Goal: Use online tool/utility: Utilize a website feature to perform a specific function

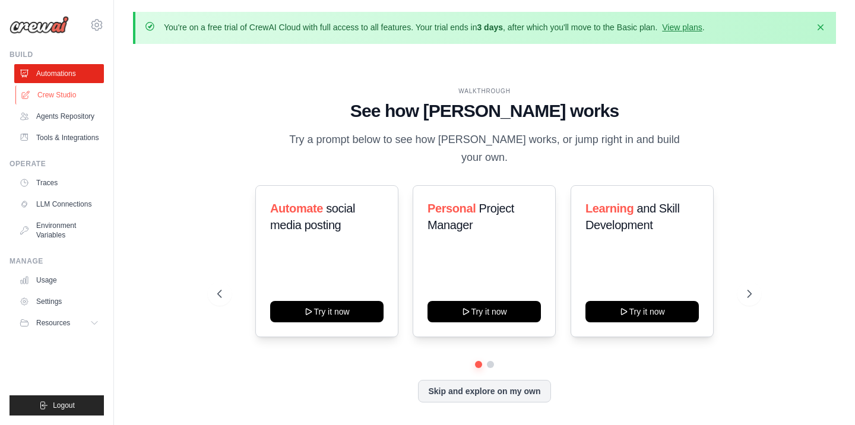
click at [70, 96] on link "Crew Studio" at bounding box center [60, 94] width 90 height 19
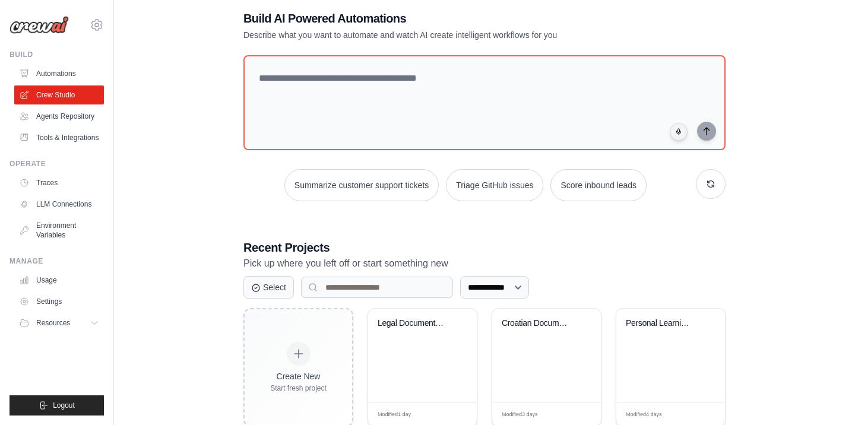
scroll to position [62, 0]
click at [429, 320] on div "Legal Document Analysis System" at bounding box center [414, 323] width 72 height 11
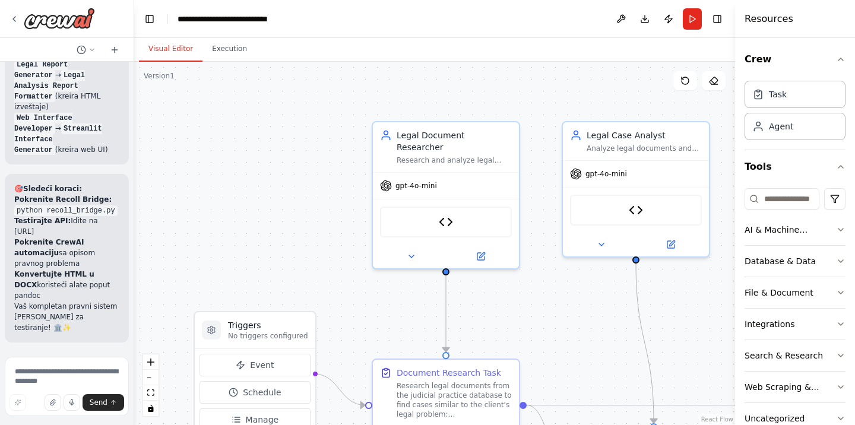
scroll to position [13145, 0]
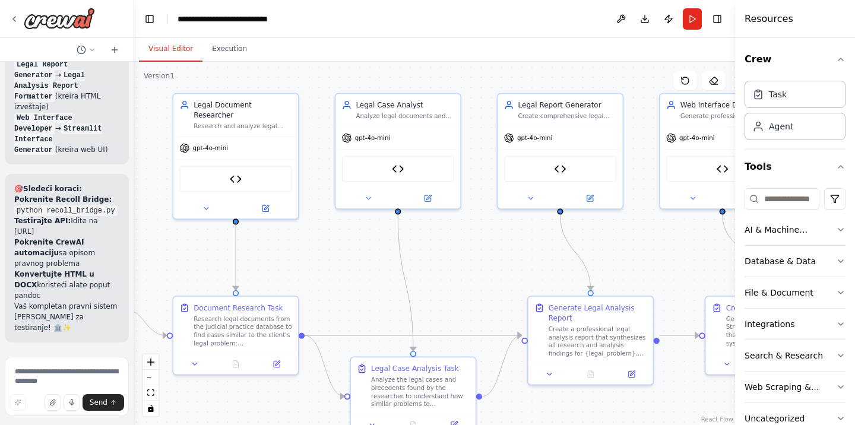
drag, startPoint x: 662, startPoint y: 300, endPoint x: 477, endPoint y: 264, distance: 188.0
click at [477, 264] on div ".deletable-edge-delete-btn { width: 20px; height: 20px; border: 0px solid #ffff…" at bounding box center [434, 243] width 601 height 363
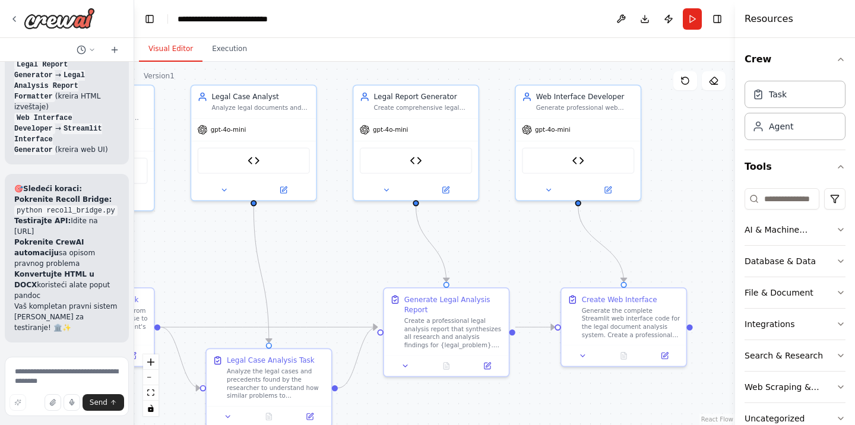
drag, startPoint x: 648, startPoint y: 250, endPoint x: 504, endPoint y: 242, distance: 144.5
click at [504, 242] on div ".deletable-edge-delete-btn { width: 20px; height: 20px; border: 0px solid #ffff…" at bounding box center [434, 243] width 601 height 363
click at [547, 189] on icon at bounding box center [548, 188] width 8 height 8
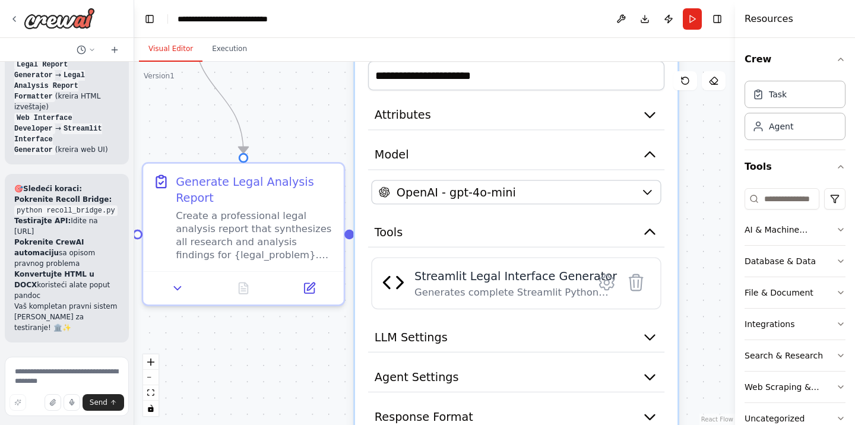
drag, startPoint x: 402, startPoint y: 225, endPoint x: 304, endPoint y: 89, distance: 167.5
click at [304, 89] on div ".deletable-edge-delete-btn { width: 20px; height: 20px; border: 0px solid #ffff…" at bounding box center [434, 243] width 601 height 363
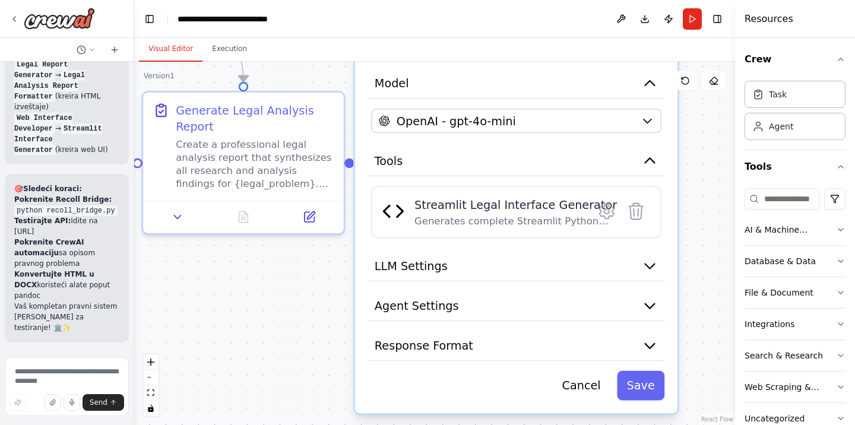
drag, startPoint x: 705, startPoint y: 281, endPoint x: 705, endPoint y: 209, distance: 71.8
click at [705, 209] on div ".deletable-edge-delete-btn { width: 20px; height: 20px; border: 0px solid #ffff…" at bounding box center [434, 243] width 601 height 363
click at [479, 204] on div "Streamlit Legal Interface Generator" at bounding box center [515, 204] width 202 height 16
click at [604, 212] on icon at bounding box center [606, 211] width 5 height 5
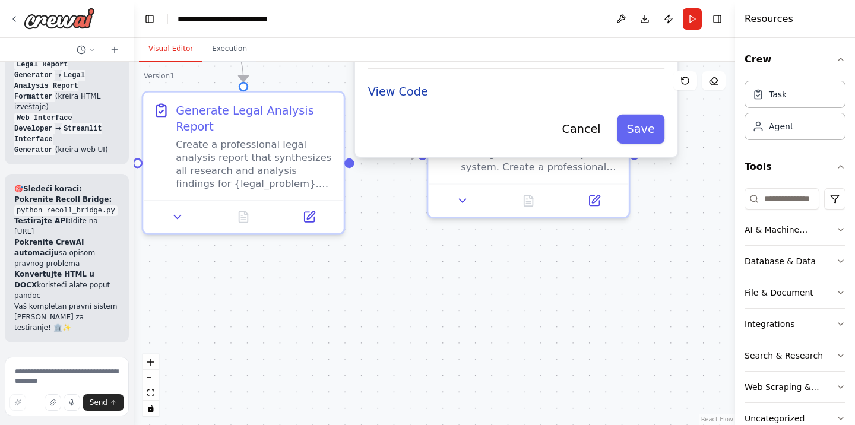
click at [416, 84] on button "View Code" at bounding box center [398, 92] width 60 height 16
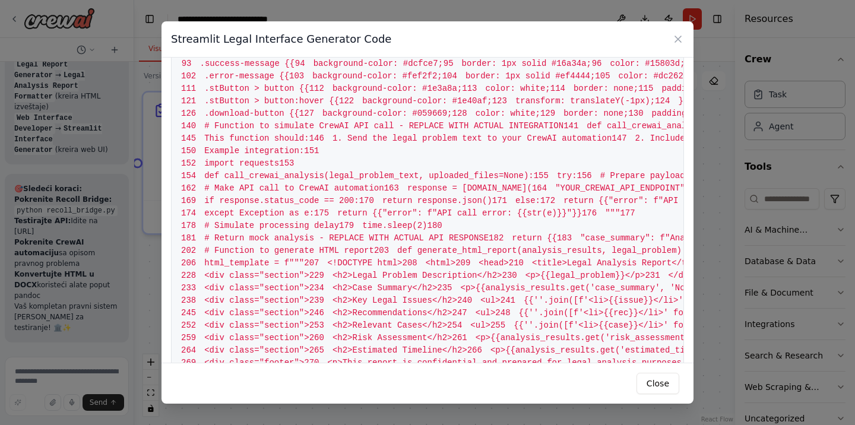
scroll to position [427, 0]
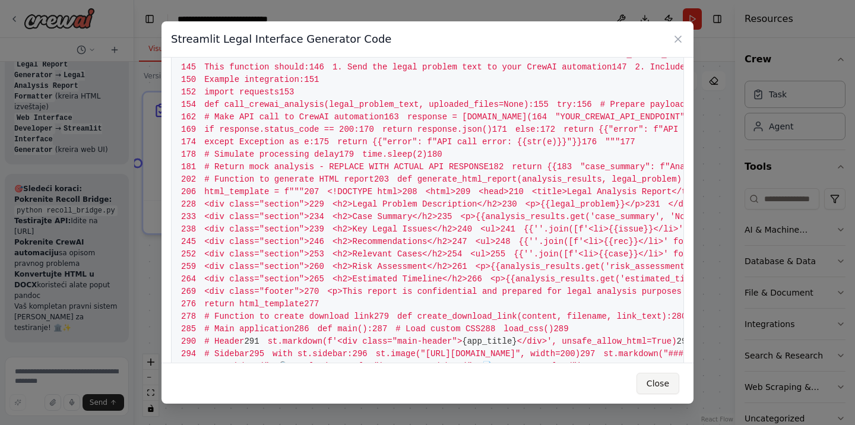
click at [665, 388] on button "Close" at bounding box center [657, 383] width 43 height 21
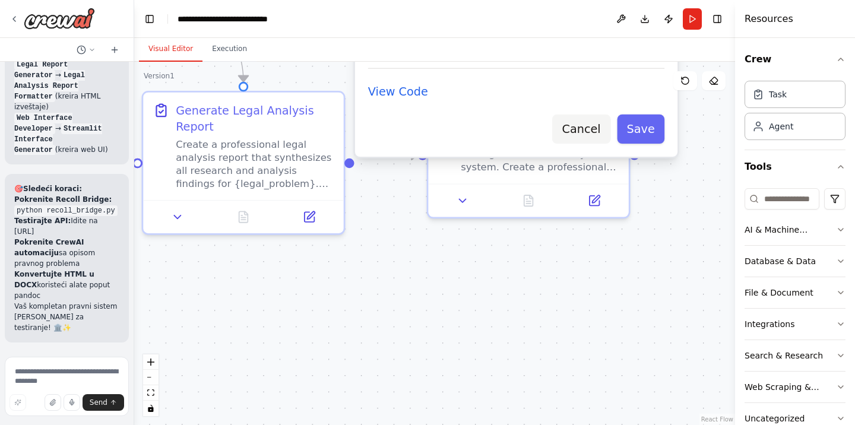
click at [601, 115] on button "Cancel" at bounding box center [581, 129] width 58 height 29
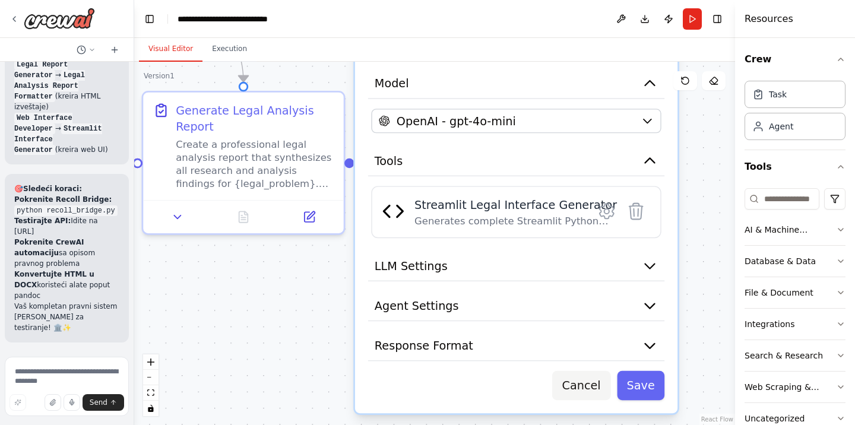
click at [596, 380] on button "Cancel" at bounding box center [581, 385] width 58 height 29
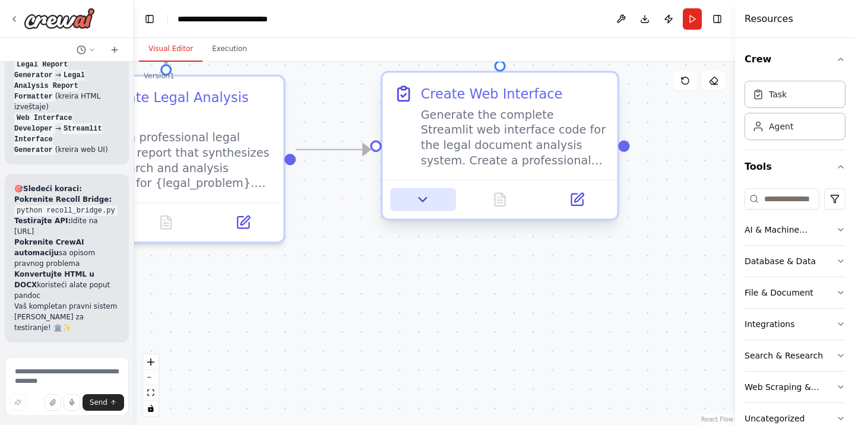
click at [424, 199] on icon at bounding box center [423, 200] width 8 height 4
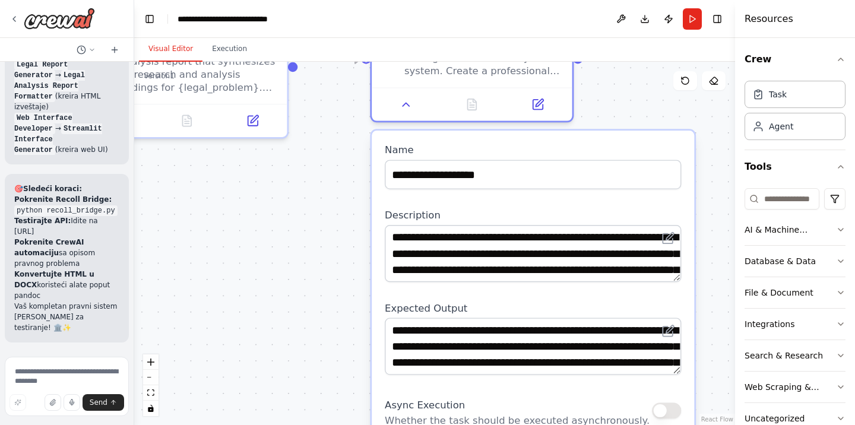
drag, startPoint x: 711, startPoint y: 275, endPoint x: 705, endPoint y: 169, distance: 106.5
click at [705, 169] on div ".deletable-edge-delete-btn { width: 20px; height: 20px; border: 0px solid #ffff…" at bounding box center [434, 243] width 601 height 363
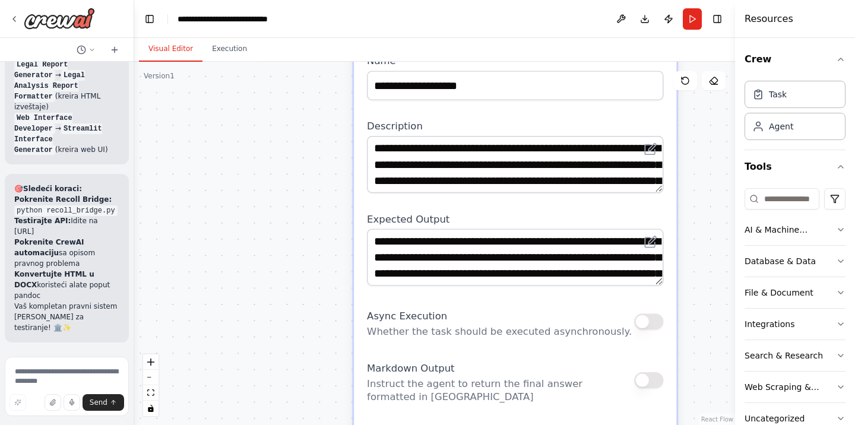
drag, startPoint x: 707, startPoint y: 305, endPoint x: 689, endPoint y: 215, distance: 90.8
click at [689, 215] on div ".deletable-edge-delete-btn { width: 20px; height: 20px; border: 0px solid #ffff…" at bounding box center [434, 243] width 601 height 363
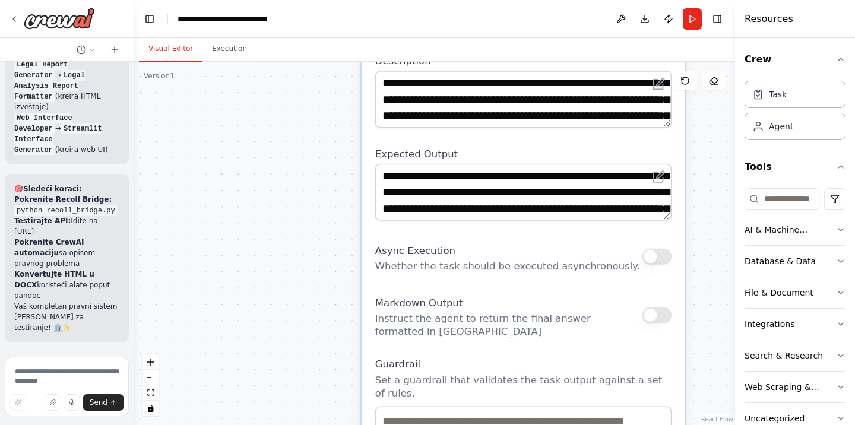
drag, startPoint x: 676, startPoint y: 276, endPoint x: 677, endPoint y: 215, distance: 60.5
click at [677, 215] on div "**********" at bounding box center [523, 291] width 322 height 630
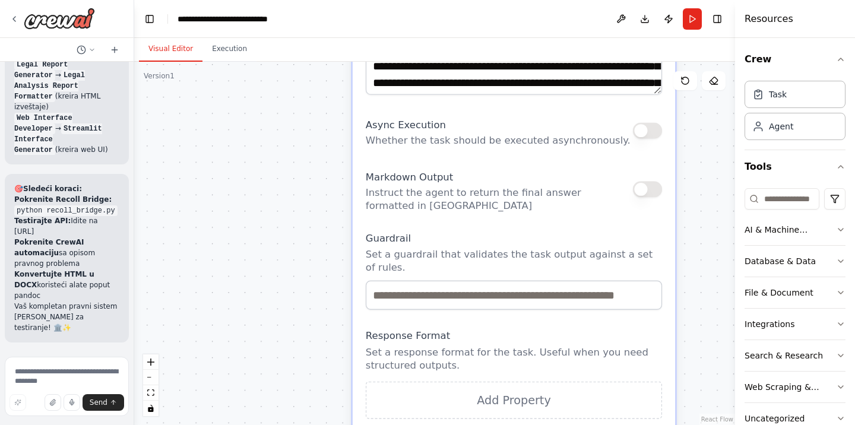
drag, startPoint x: 691, startPoint y: 320, endPoint x: 681, endPoint y: 194, distance: 126.8
click at [681, 194] on div ".deletable-edge-delete-btn { width: 20px; height: 20px; border: 0px solid #ffff…" at bounding box center [434, 243] width 601 height 363
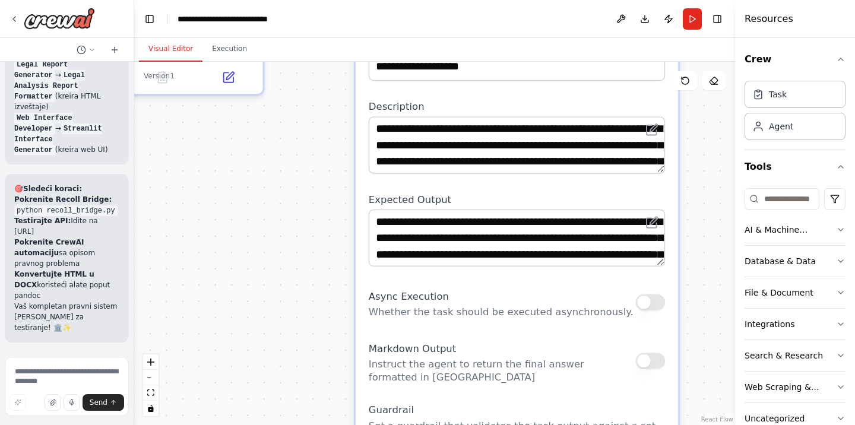
drag, startPoint x: 685, startPoint y: 275, endPoint x: 688, endPoint y: 447, distance: 172.2
click at [688, 424] on div ".deletable-edge-delete-btn { width: 20px; height: 20px; border: 0px solid #ffff…" at bounding box center [434, 243] width 601 height 363
click at [287, 286] on div ".deletable-edge-delete-btn { width: 20px; height: 20px; border: 0px solid #ffff…" at bounding box center [434, 243] width 601 height 363
click at [271, 253] on div ".deletable-edge-delete-btn { width: 20px; height: 20px; border: 0px solid #ffff…" at bounding box center [434, 243] width 601 height 363
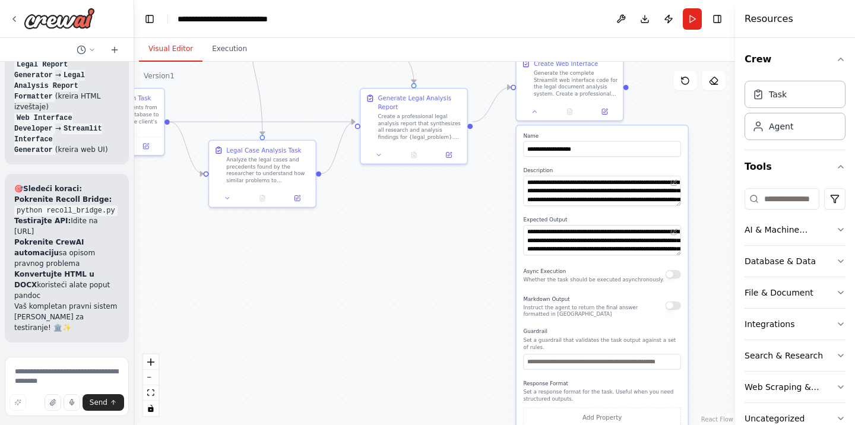
click at [425, 209] on div ".deletable-edge-delete-btn { width: 20px; height: 20px; border: 0px solid #ffff…" at bounding box center [434, 243] width 601 height 363
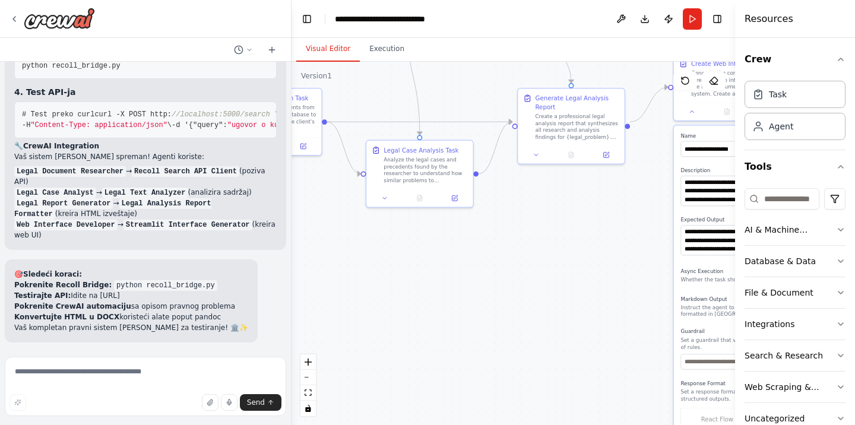
scroll to position [9615, 0]
drag, startPoint x: 132, startPoint y: 151, endPoint x: 291, endPoint y: 157, distance: 159.2
click at [291, 157] on div "Na hostu je instalirana Ollama sa modulima mistral, qwen3, deepseek-r1, all-min…" at bounding box center [427, 212] width 855 height 425
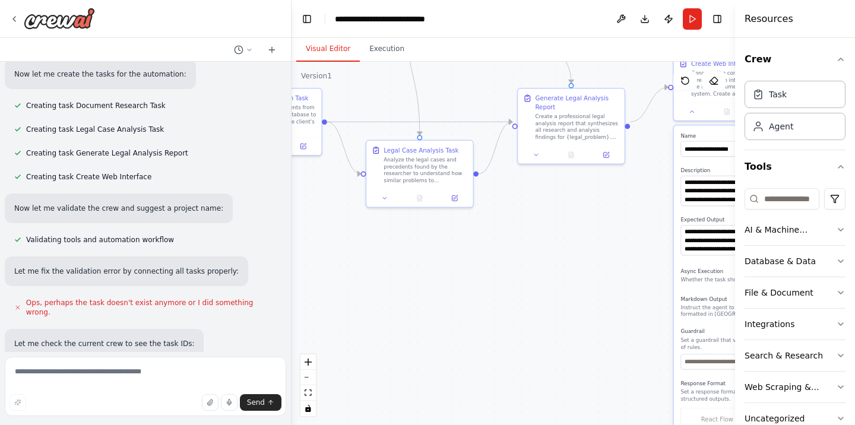
scroll to position [2492, 0]
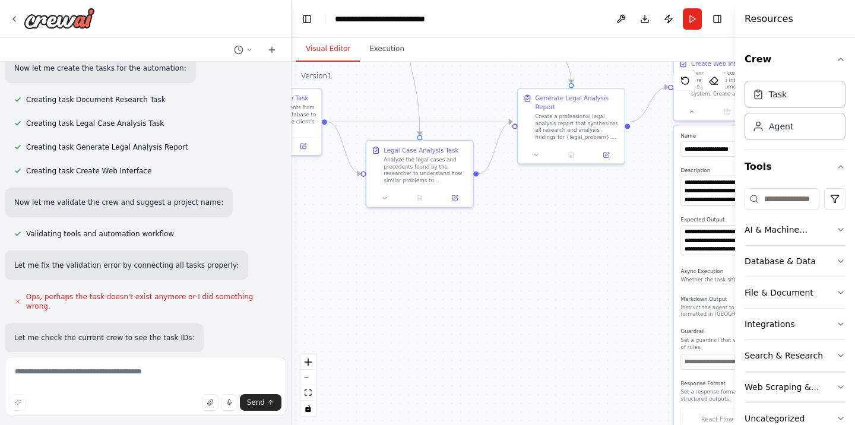
click at [156, 388] on button at bounding box center [168, 392] width 24 height 9
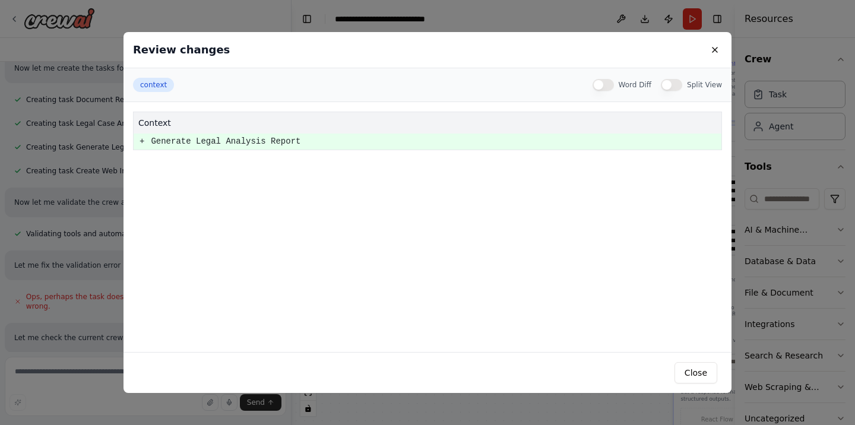
click at [139, 138] on td "+" at bounding box center [142, 142] width 17 height 16
click at [141, 141] on pre "+" at bounding box center [141, 141] width 5 height 15
click at [696, 372] on button "Close" at bounding box center [695, 372] width 43 height 21
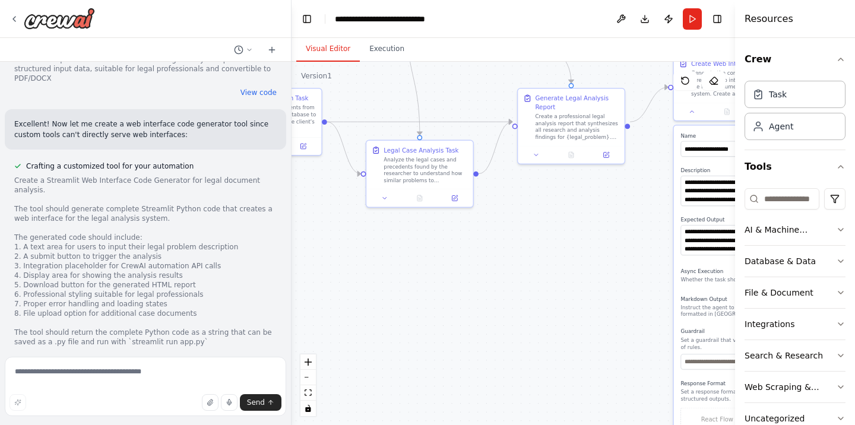
scroll to position [1852, 0]
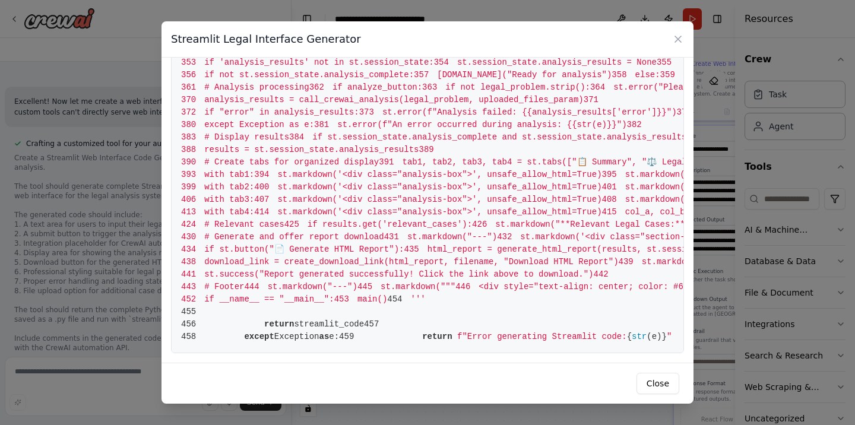
scroll to position [1496, 0]
click at [649, 381] on button "Close" at bounding box center [657, 383] width 43 height 21
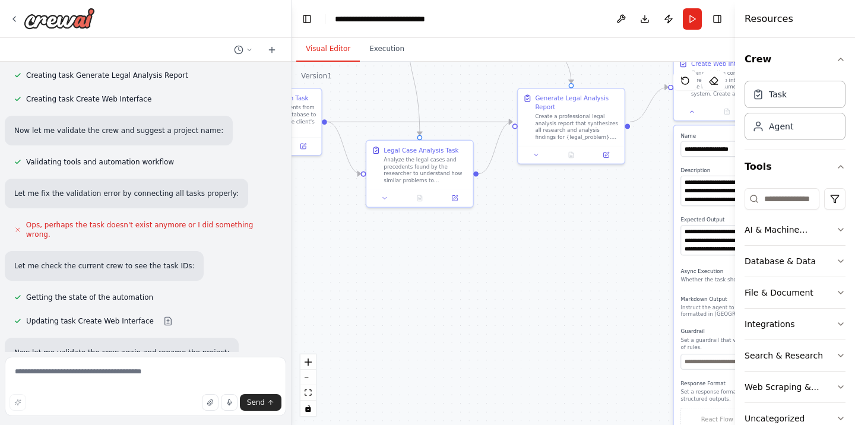
scroll to position [2564, 0]
click at [156, 316] on button at bounding box center [168, 320] width 24 height 9
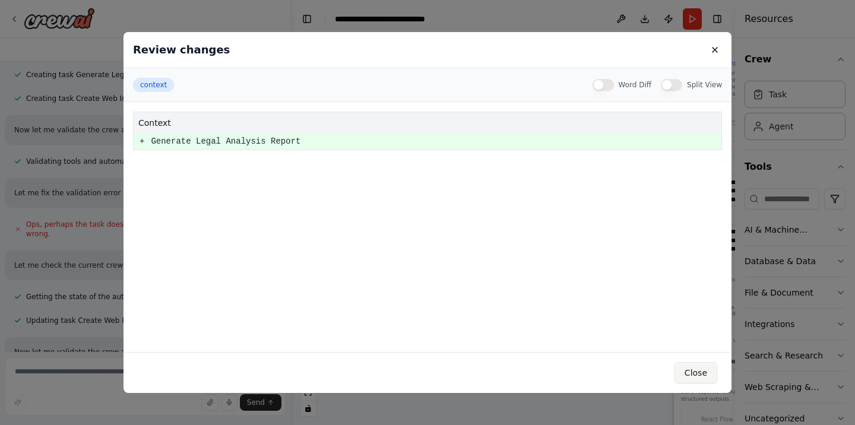
click at [694, 367] on button "Close" at bounding box center [695, 372] width 43 height 21
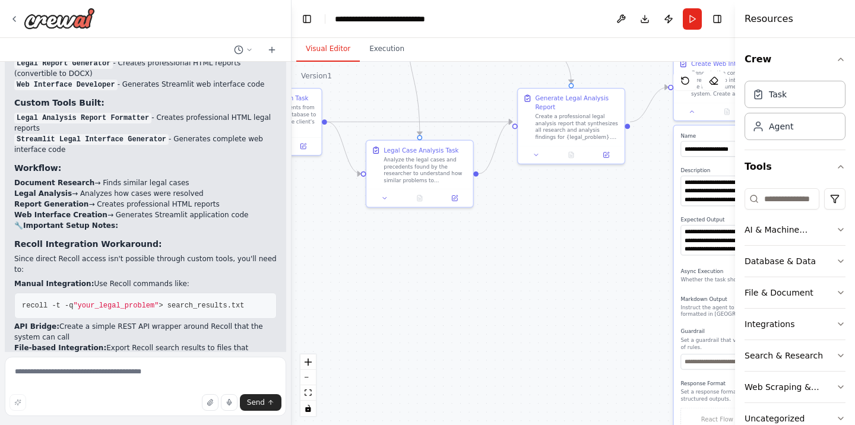
scroll to position [3063, 0]
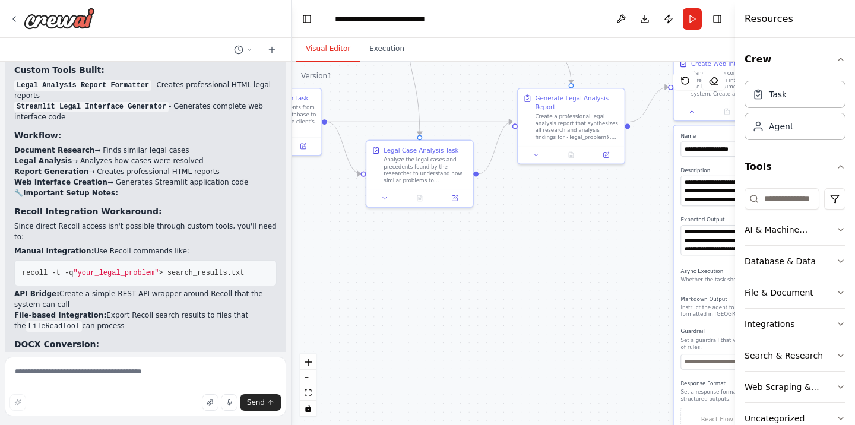
drag, startPoint x: 43, startPoint y: 253, endPoint x: 104, endPoint y: 253, distance: 60.5
copy code "legal_app.py"
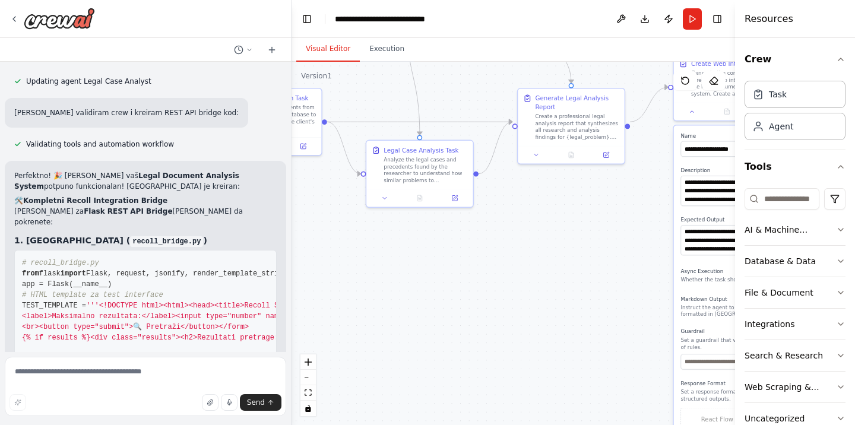
scroll to position [6054, 0]
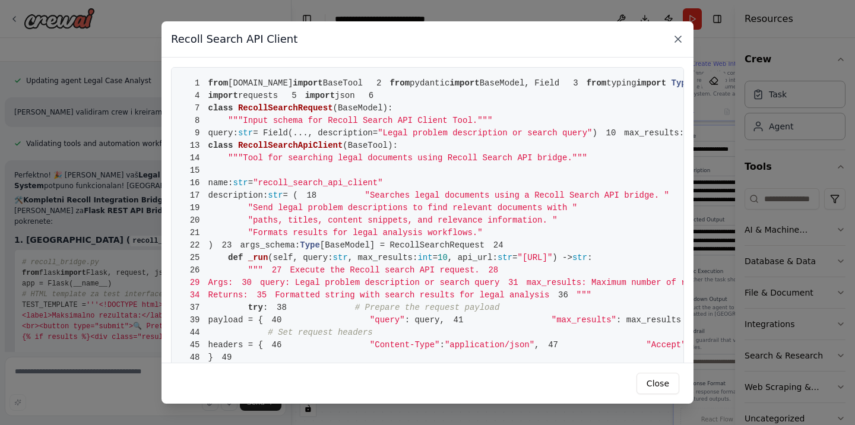
click at [673, 37] on icon at bounding box center [678, 39] width 12 height 12
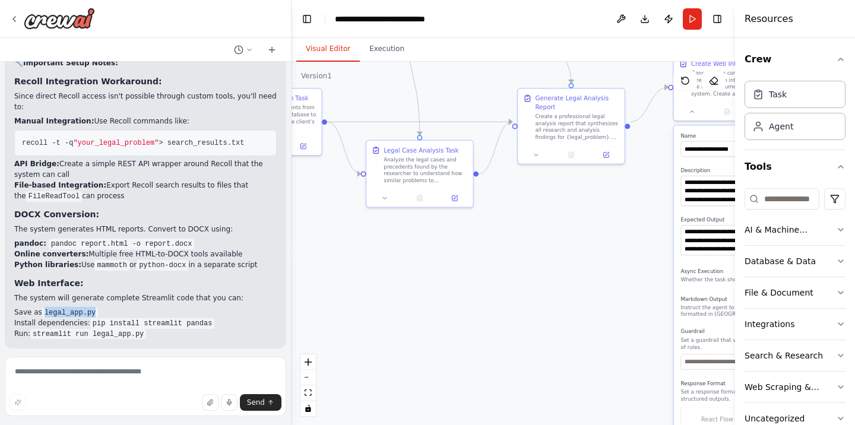
scroll to position [3133, 0]
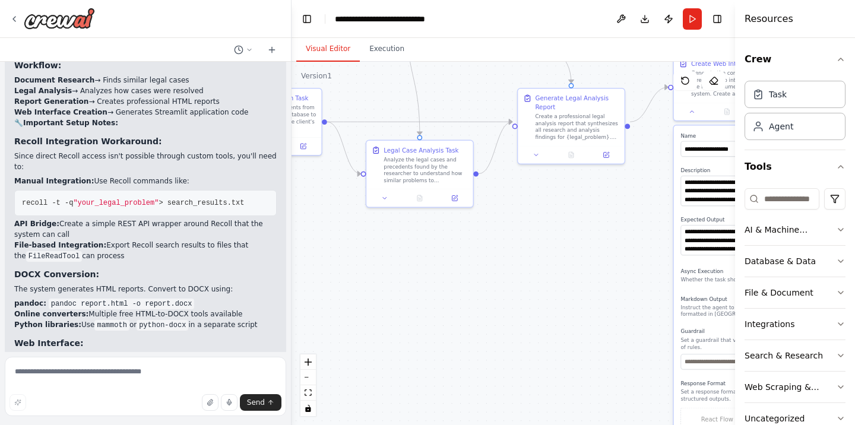
drag, startPoint x: 33, startPoint y: 205, endPoint x: 134, endPoint y: 210, distance: 101.6
click at [145, 388] on li "Run: streamlit run legal_app.py" at bounding box center [145, 393] width 262 height 11
copy code "streamlit run legal_app.py"
click at [99, 373] on textarea at bounding box center [145, 386] width 281 height 59
paste textarea "**********"
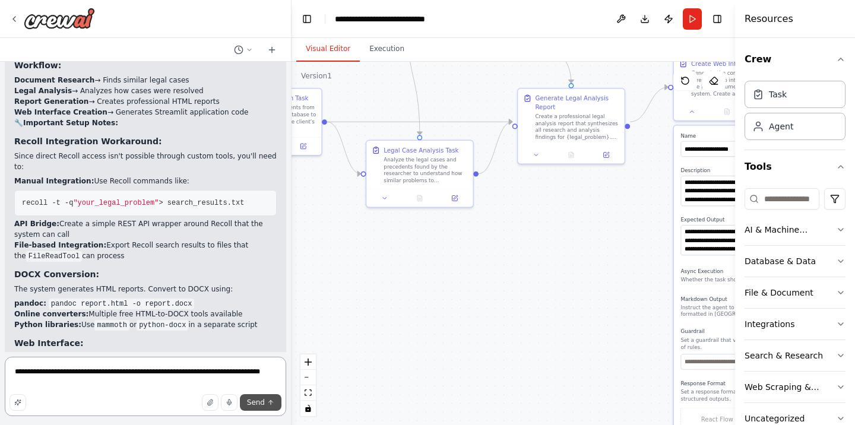
type textarea "**********"
click at [259, 404] on span "Send" at bounding box center [256, 402] width 18 height 9
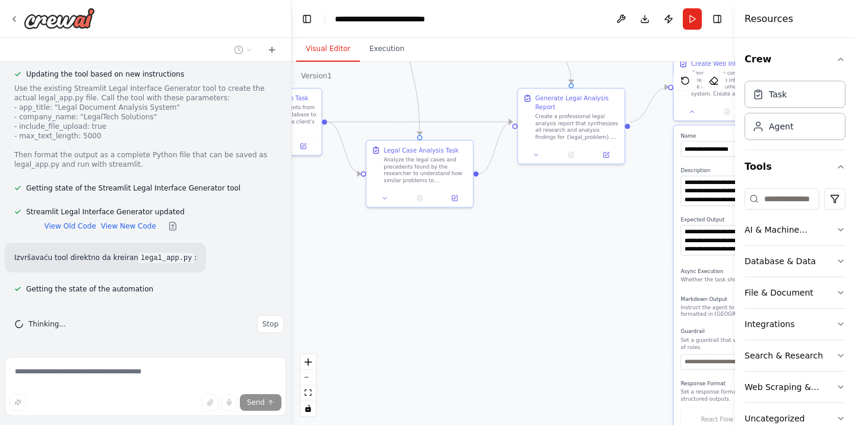
scroll to position [10161, 0]
click at [123, 225] on button "View New Code" at bounding box center [128, 225] width 55 height 9
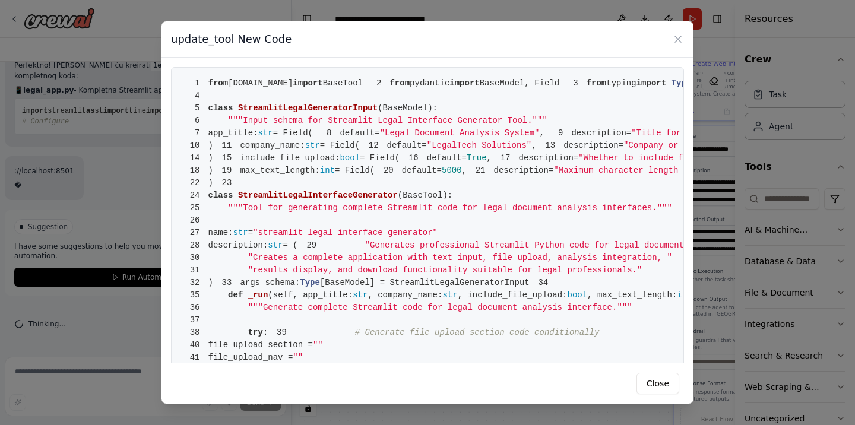
scroll to position [10371, 0]
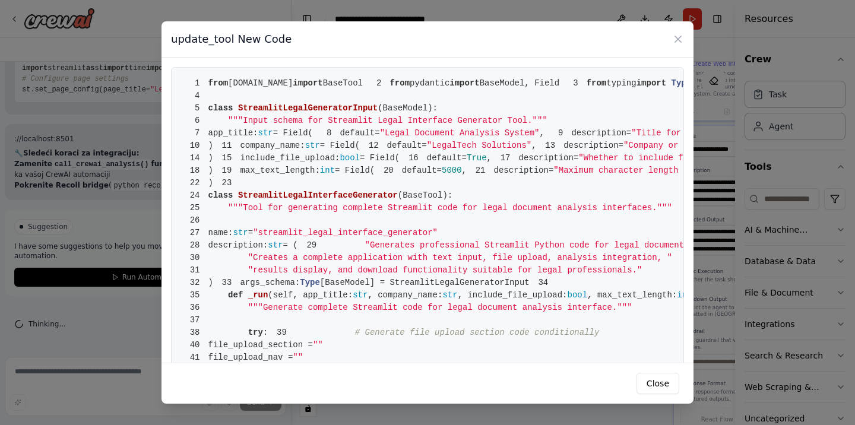
drag, startPoint x: 208, startPoint y: 81, endPoint x: 340, endPoint y: 271, distance: 231.2
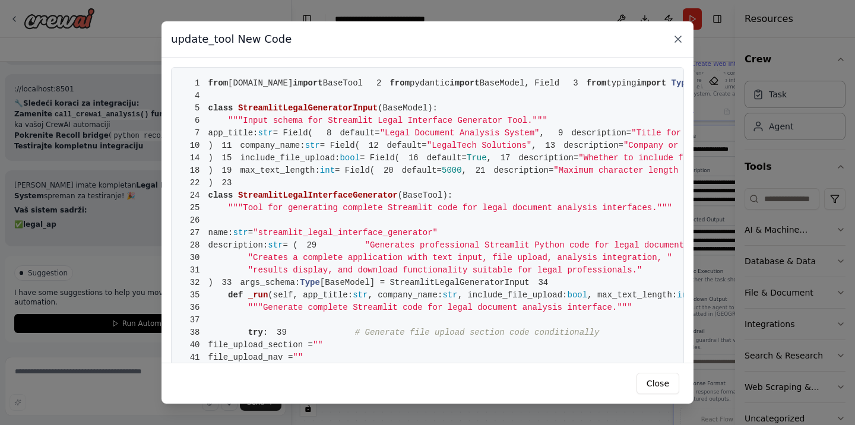
click at [680, 35] on icon at bounding box center [678, 39] width 12 height 12
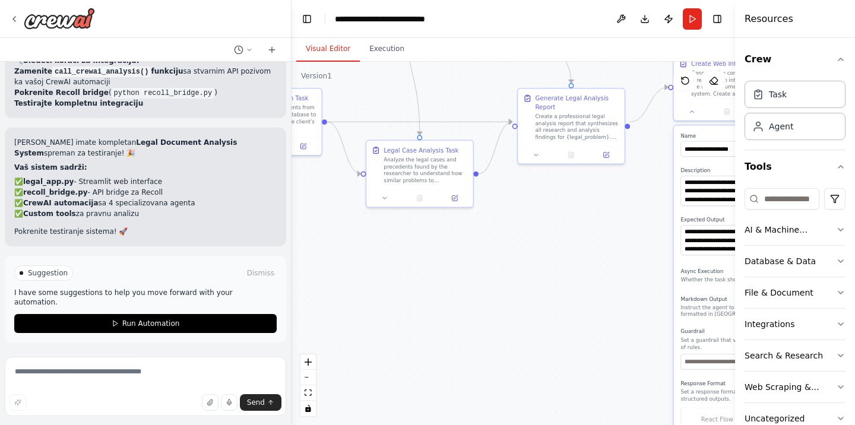
scroll to position [11083, 0]
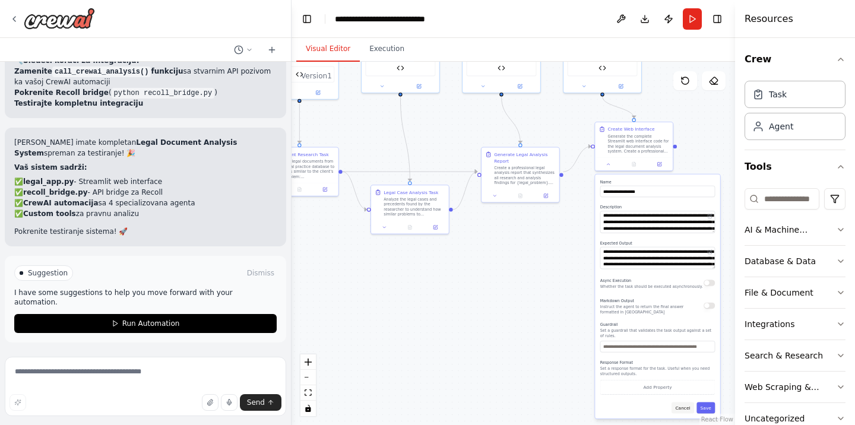
click at [687, 402] on button "Cancel" at bounding box center [682, 407] width 23 height 11
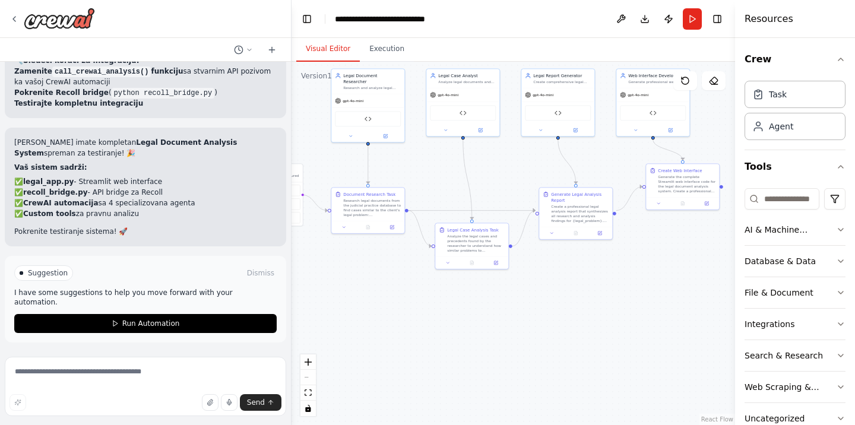
scroll to position [12136, 0]
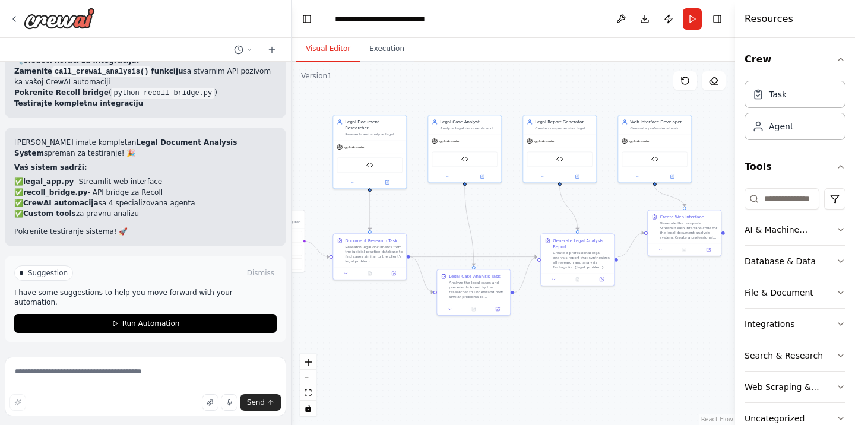
drag, startPoint x: 403, startPoint y: 161, endPoint x: 434, endPoint y: 239, distance: 83.3
click at [434, 239] on div ".deletable-edge-delete-btn { width: 20px; height: 20px; border: 0px solid #ffff…" at bounding box center [512, 243] width 443 height 363
click at [639, 19] on button "Download" at bounding box center [644, 18] width 19 height 21
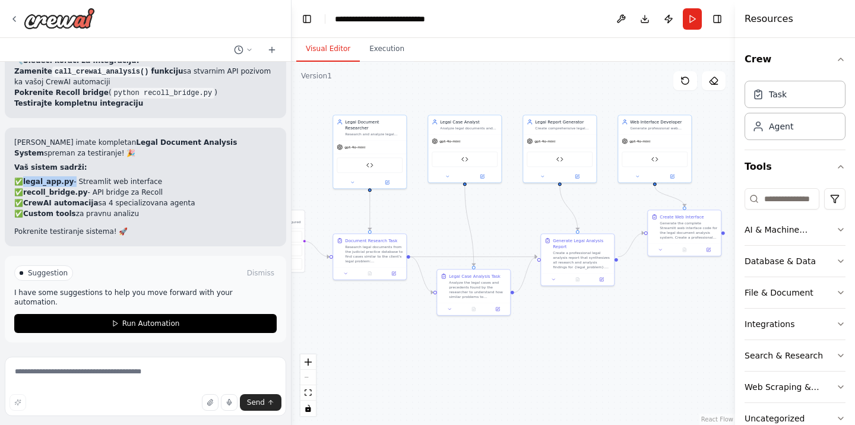
drag, startPoint x: 24, startPoint y: 191, endPoint x: 154, endPoint y: 205, distance: 130.8
click at [154, 205] on ul "✅ legal_app.py - Streamlit web interface ✅ recoll_bridge.py - API bridge za Rec…" at bounding box center [145, 197] width 262 height 43
copy ul "legal_app.py - Streamlit web interface ✅ recoll_bridge.py - API bridge za Recoll"
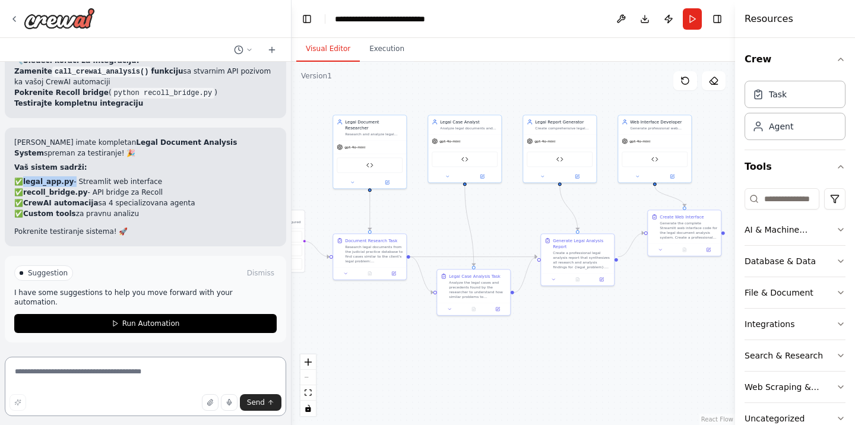
click at [75, 375] on textarea at bounding box center [145, 386] width 281 height 59
paste textarea "**********"
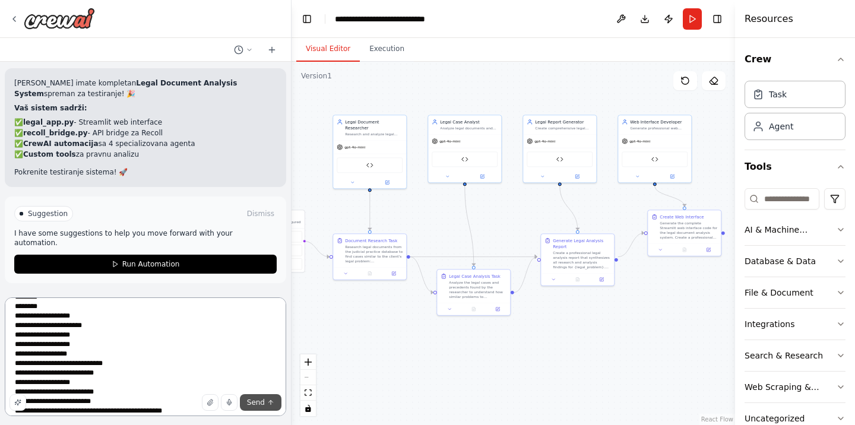
type textarea "**********"
click at [257, 408] on button "Send" at bounding box center [261, 402] width 42 height 17
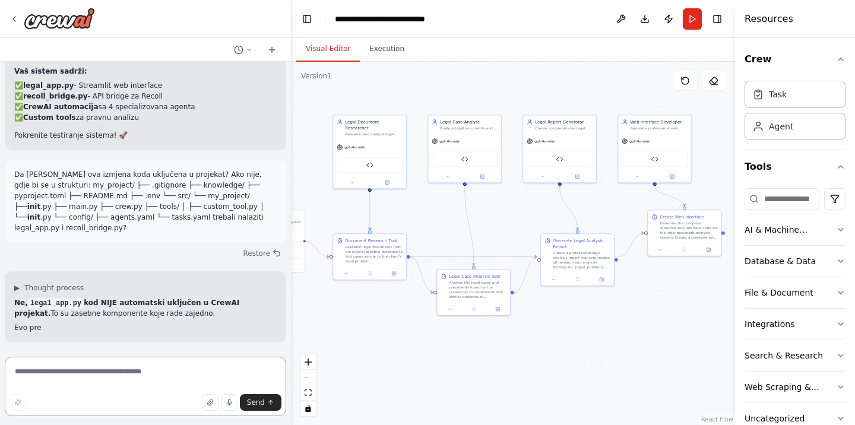
scroll to position [13128, 0]
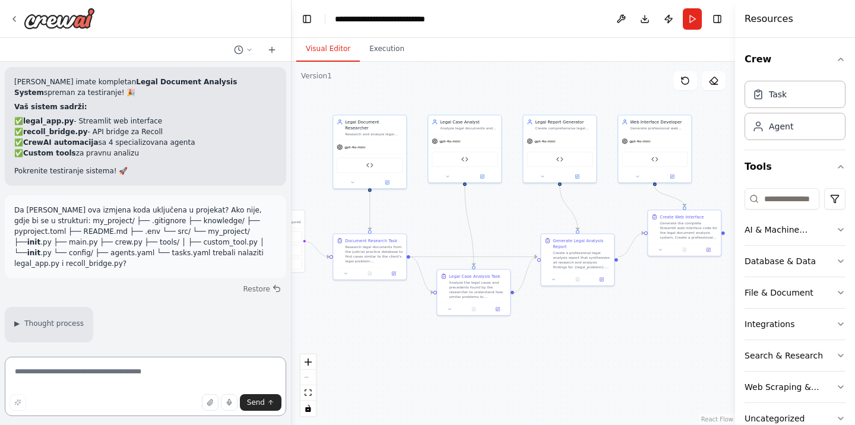
scroll to position [14904, 0]
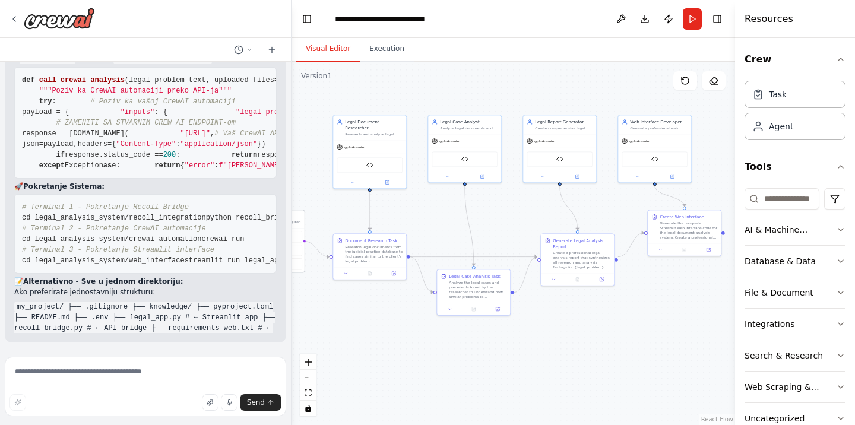
scroll to position [14947, 0]
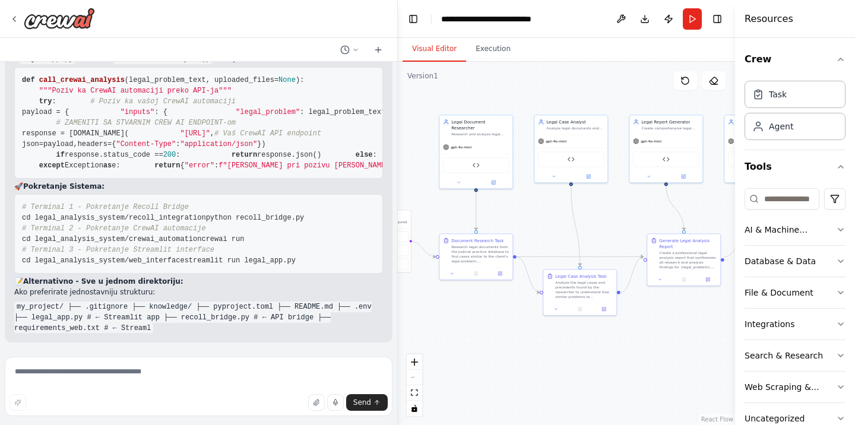
drag, startPoint x: 289, startPoint y: 205, endPoint x: 398, endPoint y: 204, distance: 108.6
click at [398, 204] on div "Na hostu je instalirana Ollama sa modulima mistral, qwen3, deepseek-r1, all-min…" at bounding box center [427, 212] width 855 height 425
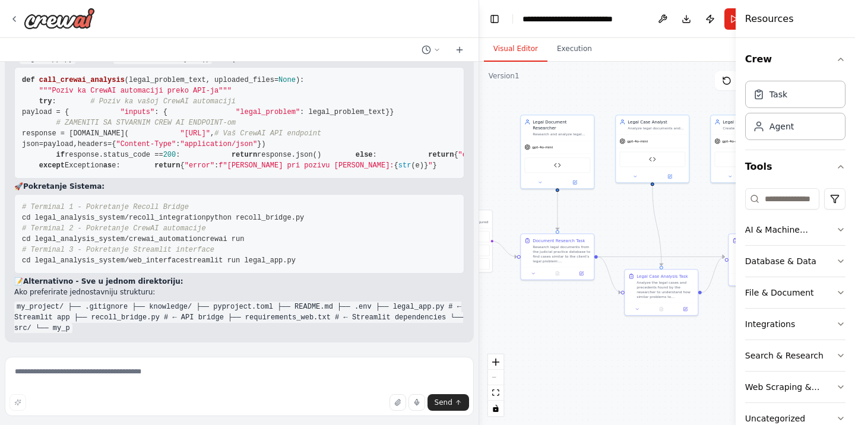
scroll to position [14211, 0]
drag, startPoint x: 397, startPoint y: 193, endPoint x: 481, endPoint y: 188, distance: 84.4
click at [481, 188] on div "Na hostu je instalirana Ollama sa modulima mistral, qwen3, deepseek-r1, all-min…" at bounding box center [427, 212] width 855 height 425
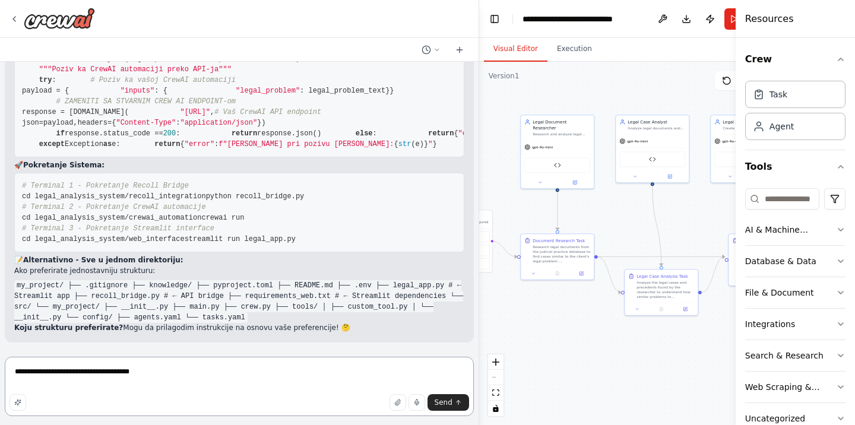
scroll to position [14435, 0]
click at [89, 373] on textarea "**********" at bounding box center [239, 386] width 469 height 59
click at [89, 376] on textarea "**********" at bounding box center [239, 386] width 469 height 59
click at [175, 376] on textarea "**********" at bounding box center [239, 386] width 469 height 59
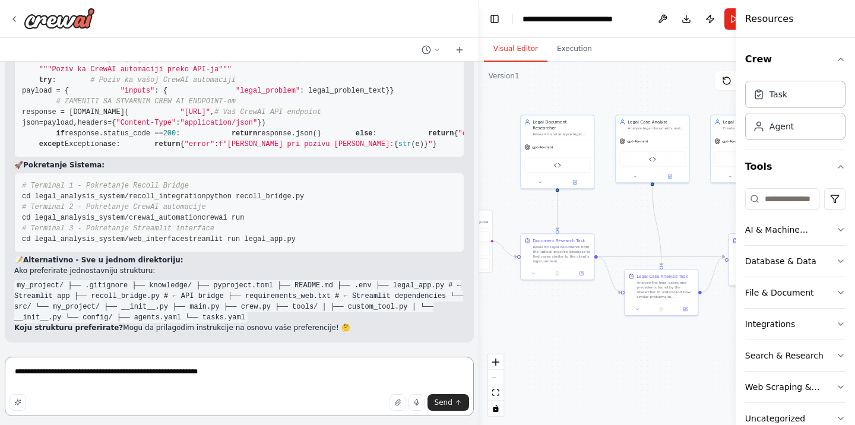
scroll to position [14510, 0]
click at [154, 376] on textarea "**********" at bounding box center [239, 386] width 469 height 59
click at [215, 379] on textarea "**********" at bounding box center [239, 386] width 469 height 59
click at [296, 373] on textarea "**********" at bounding box center [239, 386] width 469 height 59
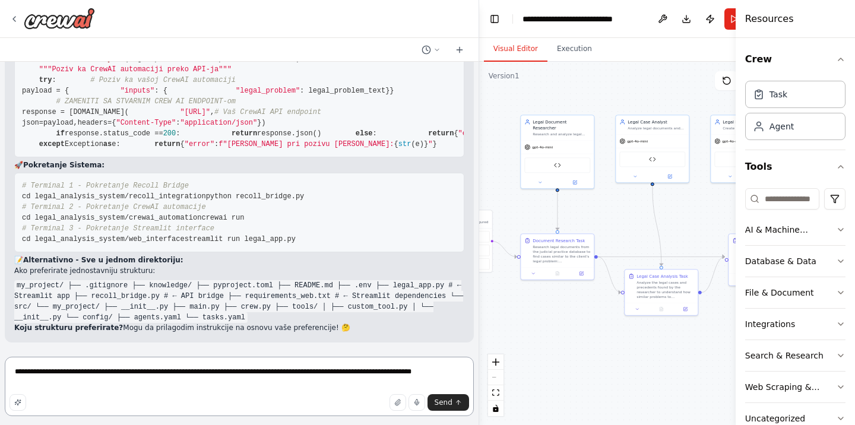
scroll to position [14585, 0]
drag, startPoint x: 370, startPoint y: 375, endPoint x: 368, endPoint y: 411, distance: 36.3
click at [370, 375] on textarea "**********" at bounding box center [239, 386] width 469 height 59
click at [418, 372] on textarea "**********" at bounding box center [239, 386] width 469 height 59
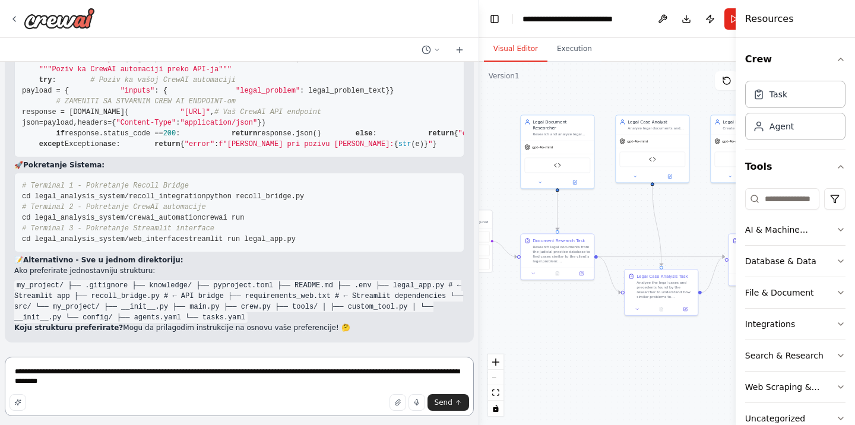
scroll to position [14617, 0]
type textarea "**********"
click at [446, 402] on span "Send" at bounding box center [443, 402] width 18 height 9
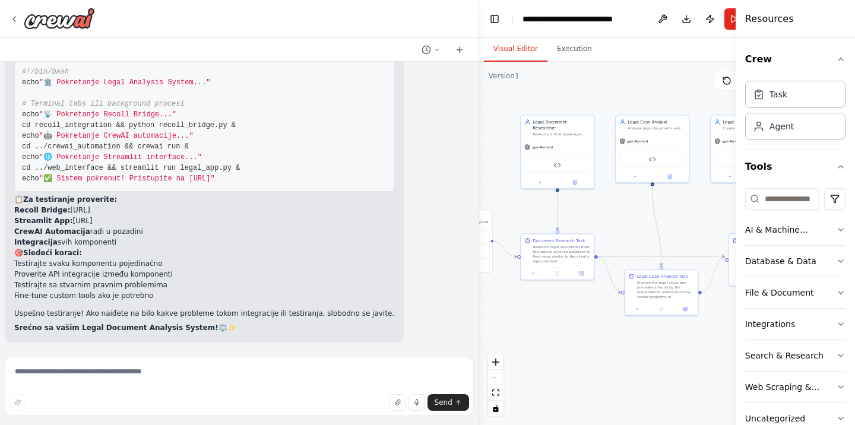
scroll to position [15355, 0]
click at [115, 373] on textarea at bounding box center [239, 386] width 469 height 59
type textarea "******"
click at [449, 405] on span "Send" at bounding box center [443, 402] width 18 height 9
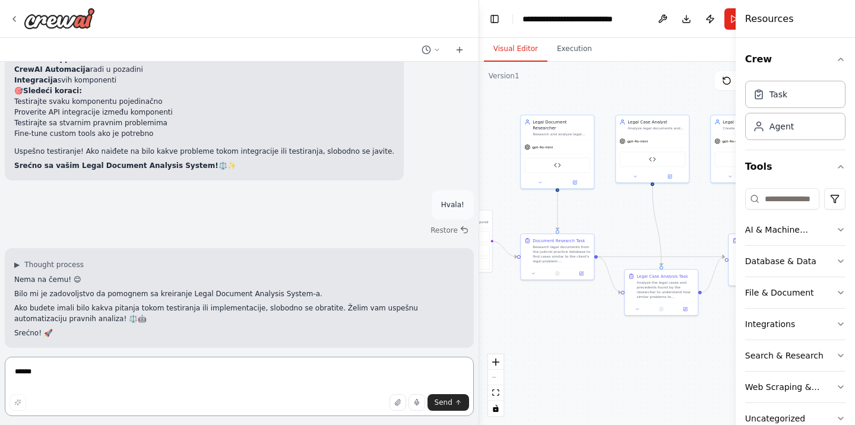
scroll to position [9678, 0]
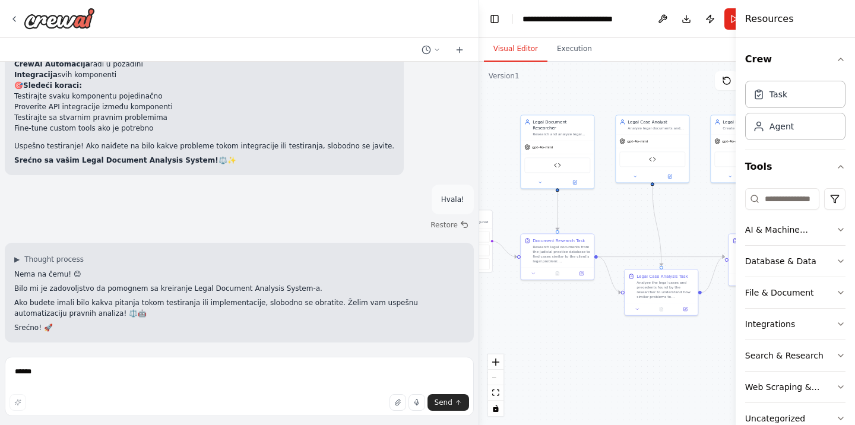
drag, startPoint x: 75, startPoint y: 258, endPoint x: 51, endPoint y: 307, distance: 55.5
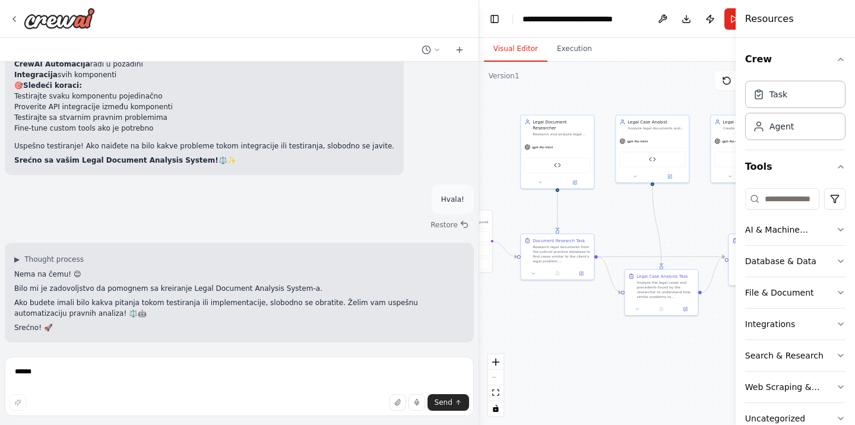
drag, startPoint x: 27, startPoint y: 196, endPoint x: 388, endPoint y: 252, distance: 365.2
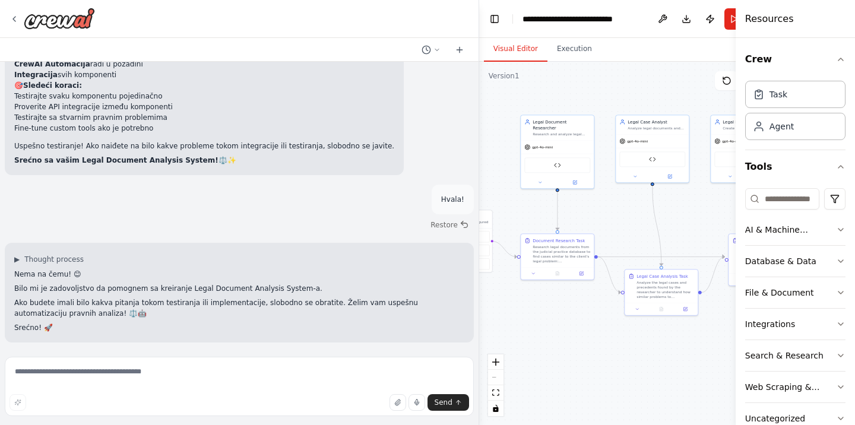
copy code "legal_analysis_system/ ├── crewai_automation/ # CrewAI deo (vaš postojeći proje…"
drag, startPoint x: 155, startPoint y: 248, endPoint x: 205, endPoint y: 247, distance: 50.5
copy span "web_interface"
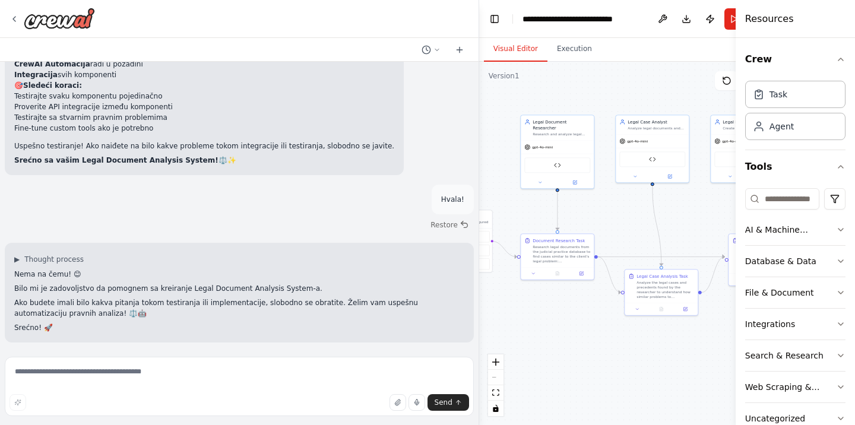
scroll to position [14832, 0]
copy span "web_interface"
drag, startPoint x: 156, startPoint y: 340, endPoint x: 233, endPoint y: 337, distance: 77.8
copy span "recoll_integration"
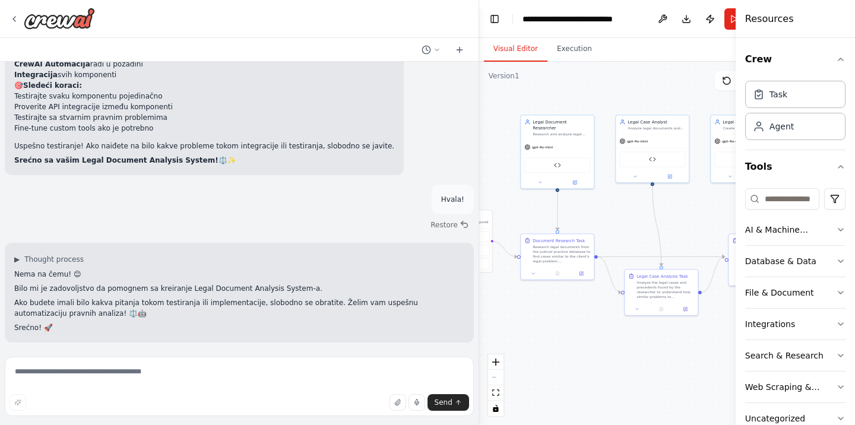
scroll to position [15045, 0]
drag, startPoint x: 23, startPoint y: 219, endPoint x: 103, endPoint y: 240, distance: 83.5
copy code "streamlit==1.28.0 pandas==2.0.3 requests==2.31.0"
drag, startPoint x: 28, startPoint y: 281, endPoint x: 91, endPoint y: 290, distance: 64.2
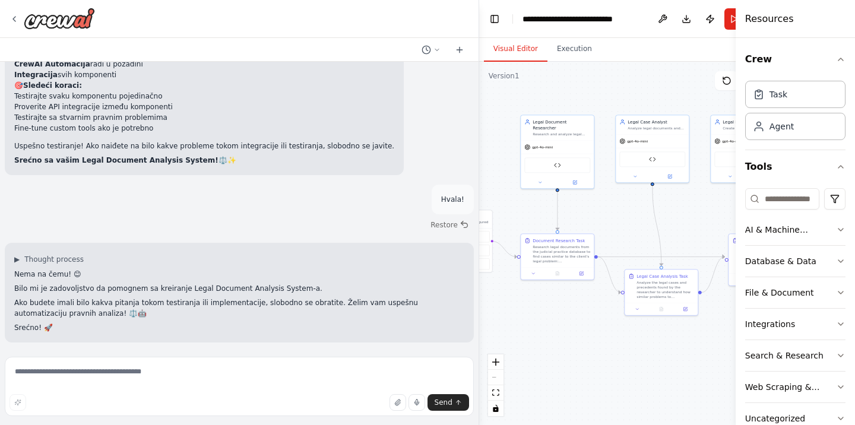
copy code "flask==2.3.3 requests==2.31.0"
drag, startPoint x: 76, startPoint y: 264, endPoint x: 131, endPoint y: 264, distance: 55.2
copy strong "requirements.txt"
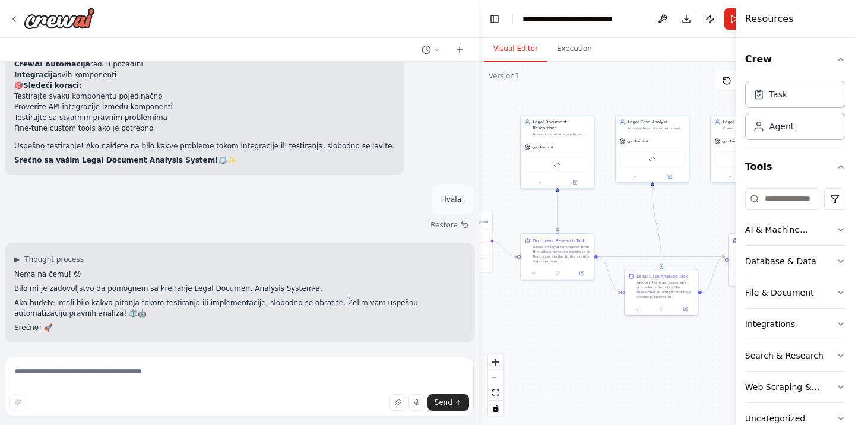
scroll to position [15889, 0]
drag, startPoint x: 21, startPoint y: 160, endPoint x: 300, endPoint y: 300, distance: 311.9
copy code "#!/bin/bash echo "🏛️ Pokretanje Legal Analysis System..." # Terminal tabs ili b…"
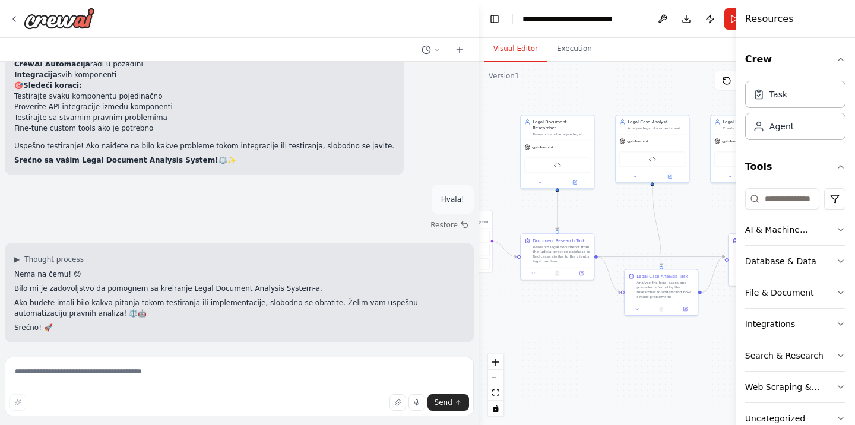
scroll to position [15889, 0]
drag, startPoint x: 66, startPoint y: 137, endPoint x: 156, endPoint y: 144, distance: 90.5
copy code "start_legal_[DOMAIN_NAME]"
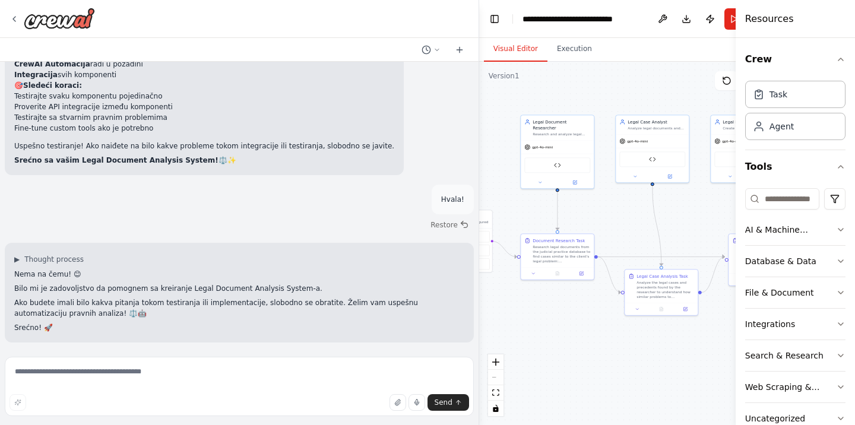
drag, startPoint x: 21, startPoint y: 145, endPoint x: 154, endPoint y: 257, distance: 173.5
copy code "# Terminal 1 - Pokretanje Recoll Bridge cd legal_analysis_system/recoll_integra…"
drag, startPoint x: 23, startPoint y: 271, endPoint x: 105, endPoint y: 130, distance: 163.3
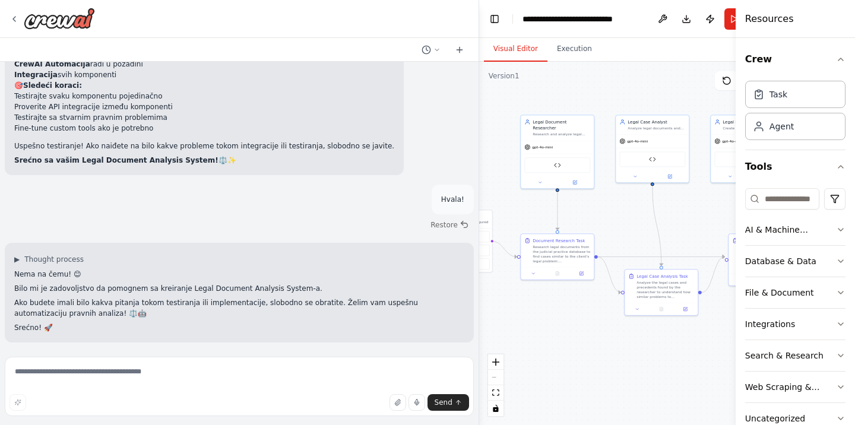
click pre "import streamlit as st import time import base64 import json from datetime impo…"
drag, startPoint x: 100, startPoint y: 245, endPoint x: 153, endPoint y: 247, distance: 52.9
click code "legal_app.py"
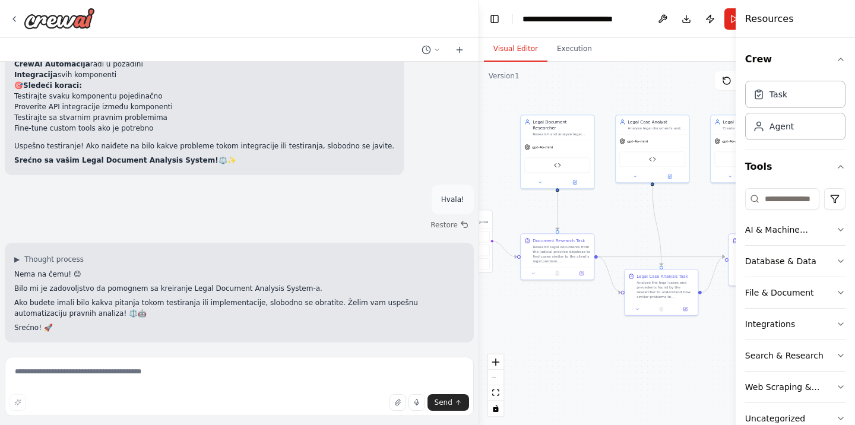
drag, startPoint x: 50, startPoint y: 186, endPoint x: 141, endPoint y: 186, distance: 90.8
drag, startPoint x: 23, startPoint y: 144, endPoint x: 302, endPoint y: 177, distance: 280.9
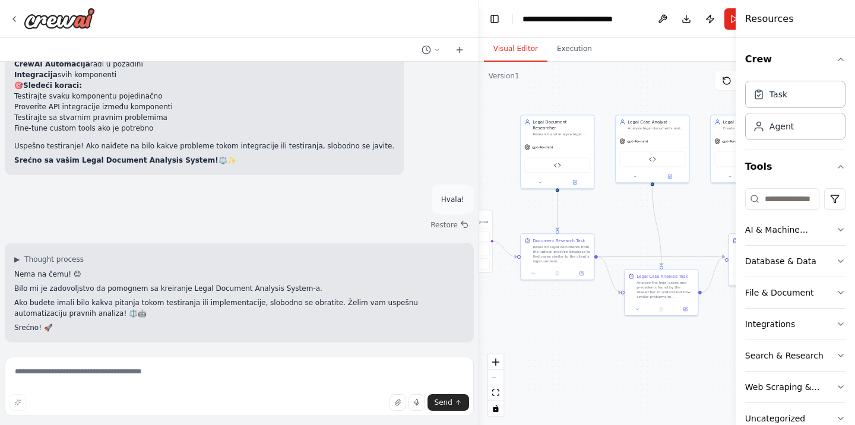
scroll to position [15319, 0]
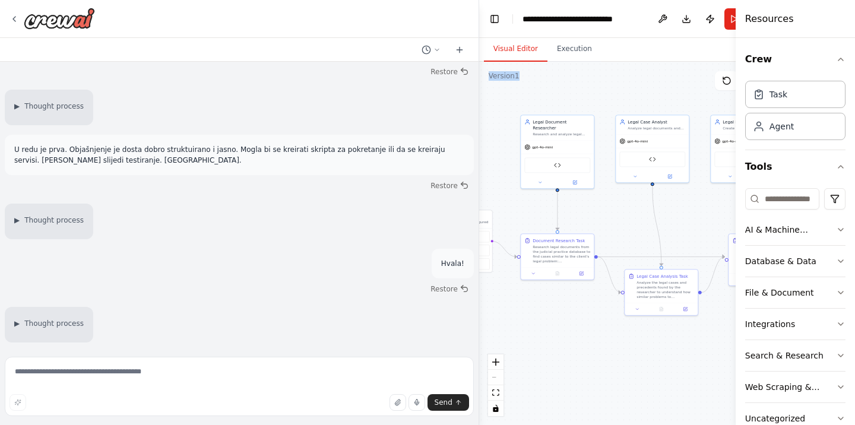
scroll to position [16174, 0]
drag, startPoint x: 194, startPoint y: 268, endPoint x: 227, endPoint y: 386, distance: 122.6
click at [265, 249] on div "Hvala!" at bounding box center [239, 264] width 469 height 30
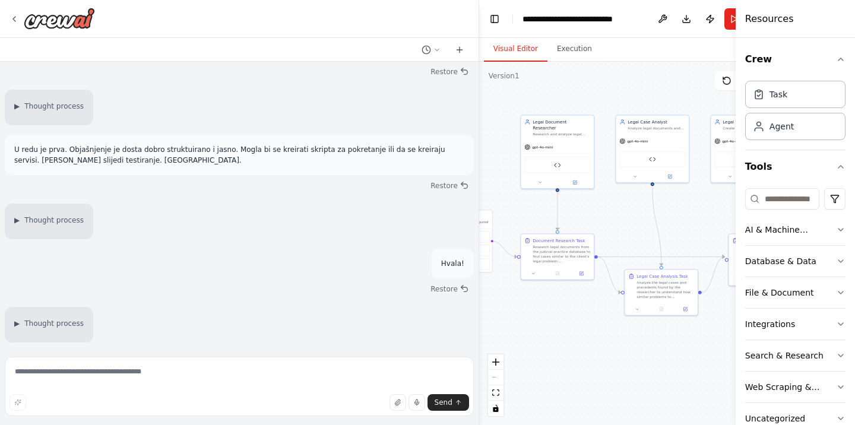
drag, startPoint x: 24, startPoint y: 160, endPoint x: 303, endPoint y: 299, distance: 311.6
click pre "#!/bin/bash echo "🏛️ Pokretanje Legal Analysis System..." # Terminal tabs ili b…"
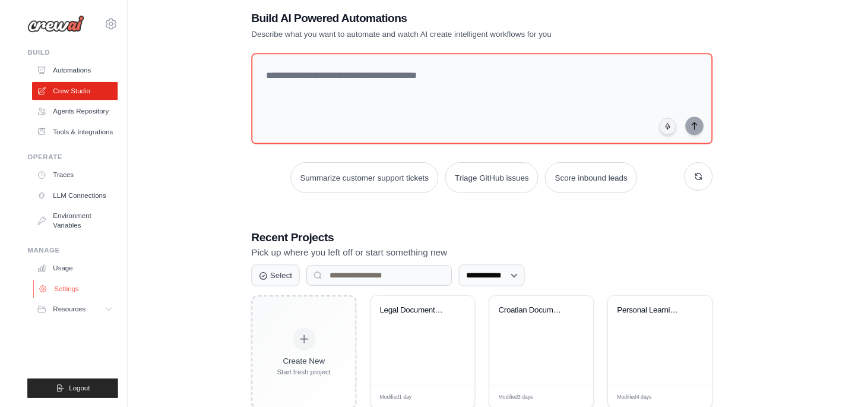
scroll to position [62, 0]
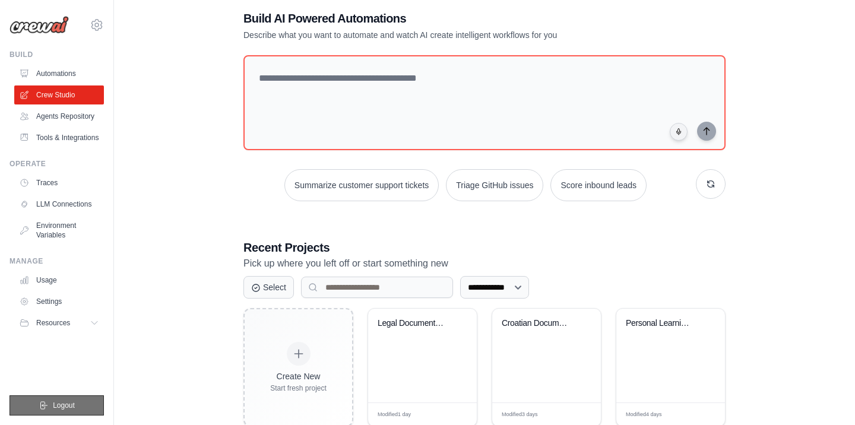
click at [65, 402] on span "Logout" at bounding box center [64, 405] width 22 height 9
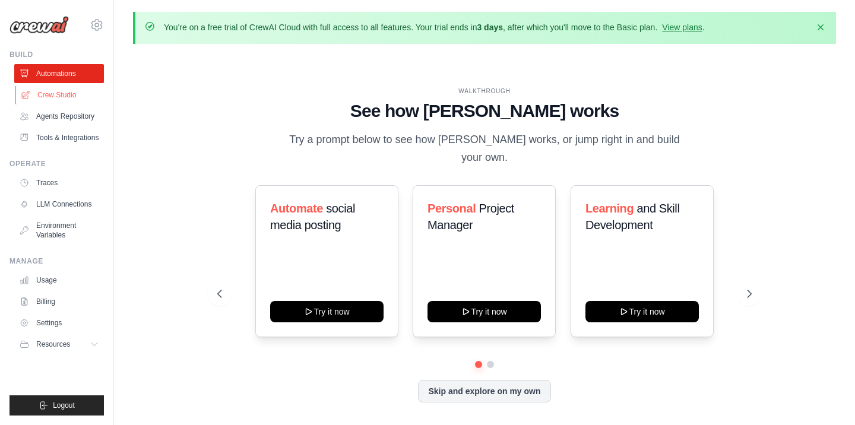
click at [47, 96] on link "Crew Studio" at bounding box center [60, 94] width 90 height 19
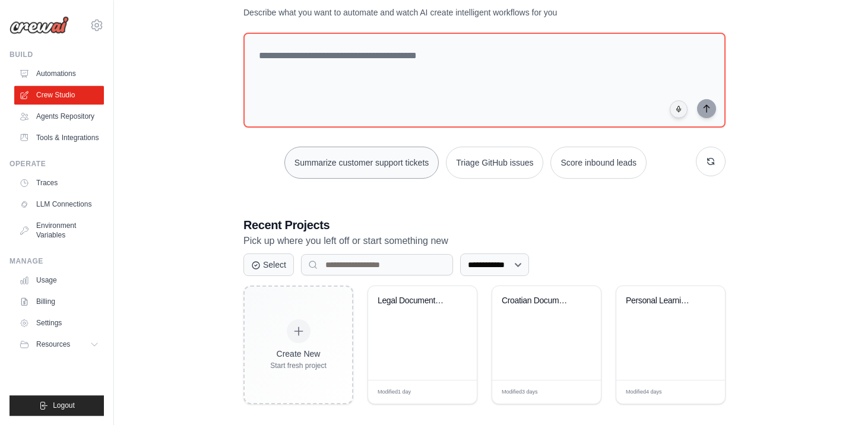
scroll to position [91, 0]
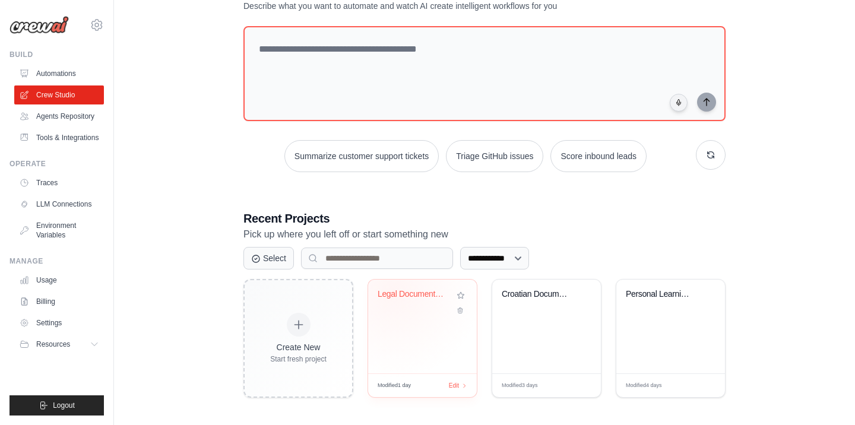
click at [394, 289] on div "Legal Document Analysis System" at bounding box center [414, 294] width 72 height 11
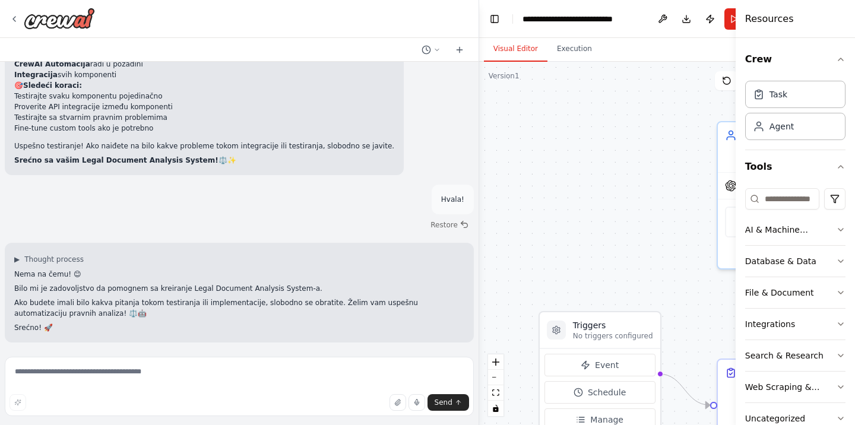
scroll to position [16174, 0]
click at [43, 372] on textarea at bounding box center [239, 386] width 469 height 59
paste textarea "**********"
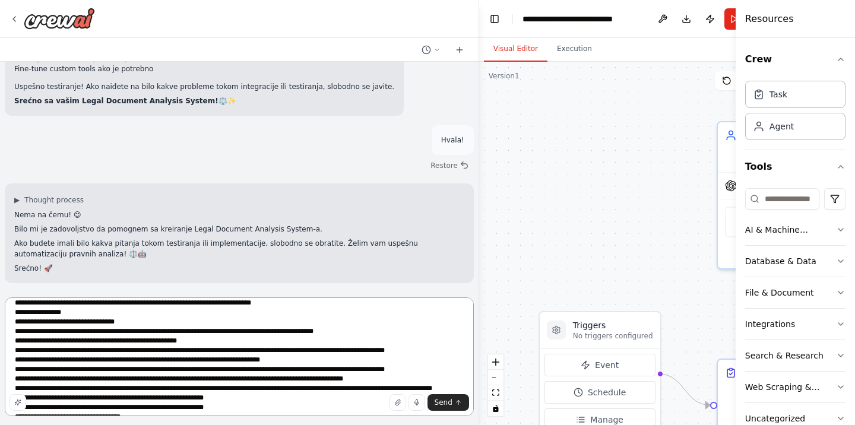
scroll to position [0, 0]
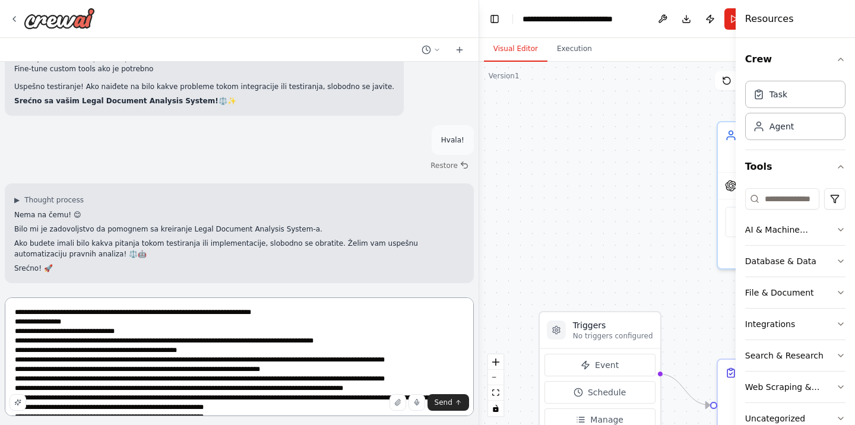
click at [113, 316] on textarea at bounding box center [239, 356] width 469 height 119
type textarea "**********"
click at [271, 316] on textarea at bounding box center [239, 356] width 469 height 119
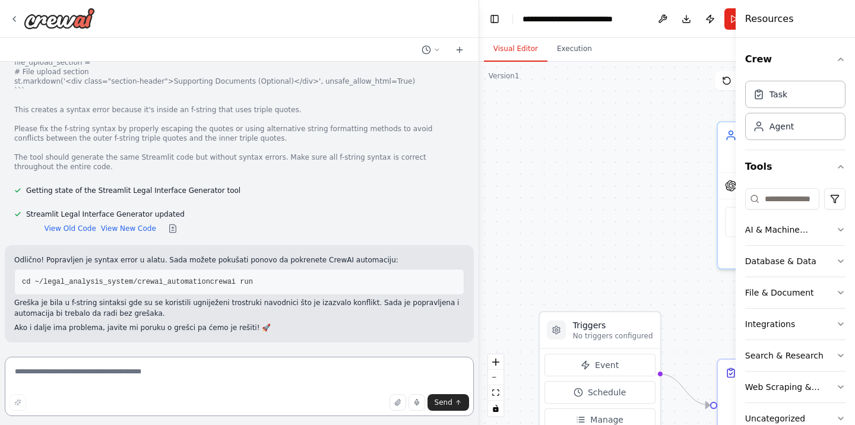
scroll to position [16925, 0]
click at [125, 224] on button "View New Code" at bounding box center [128, 228] width 55 height 9
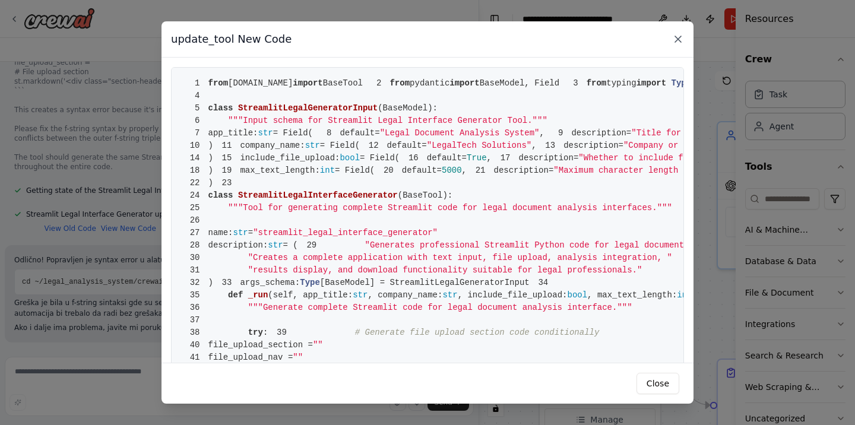
click at [675, 34] on icon at bounding box center [678, 39] width 12 height 12
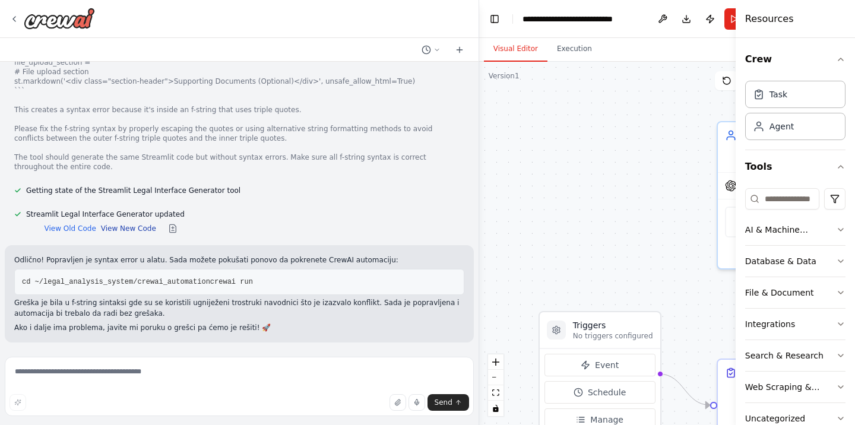
click at [120, 224] on button "View New Code" at bounding box center [128, 228] width 55 height 9
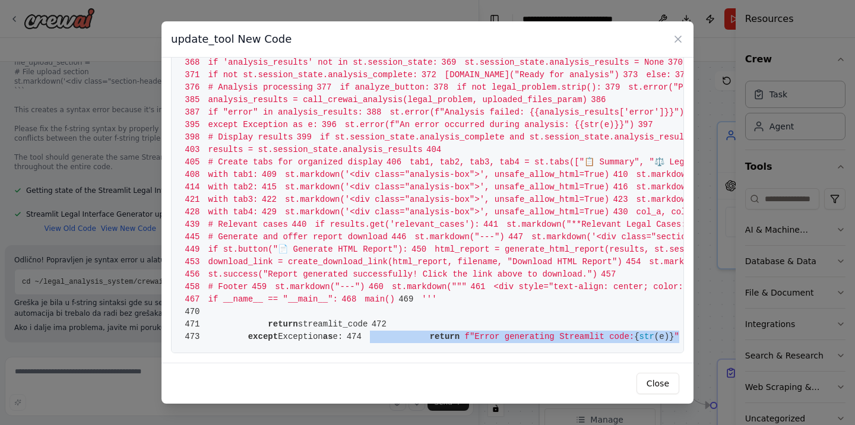
scroll to position [5643, 0]
drag, startPoint x: 210, startPoint y: 80, endPoint x: 560, endPoint y: 344, distance: 439.5
copy span "return f"Error generating Streamlit code: { str (e)} ""
click at [655, 381] on button "Close" at bounding box center [657, 383] width 43 height 21
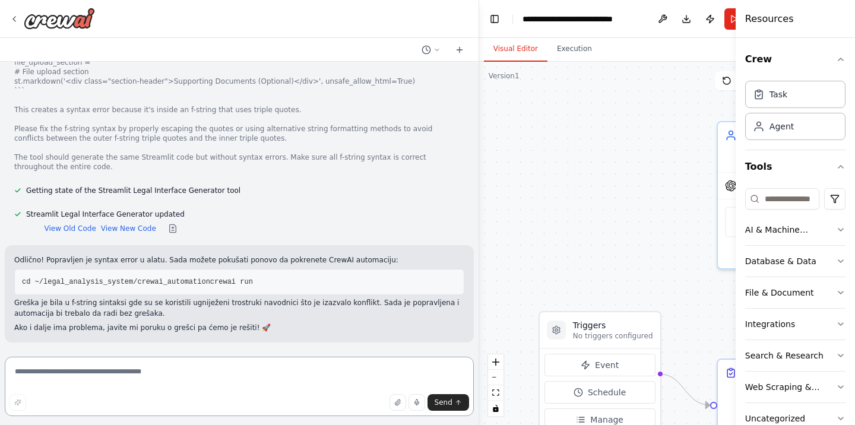
click at [120, 374] on textarea at bounding box center [239, 386] width 469 height 59
type textarea "*"
paste textarea "**********"
type textarea "**********"
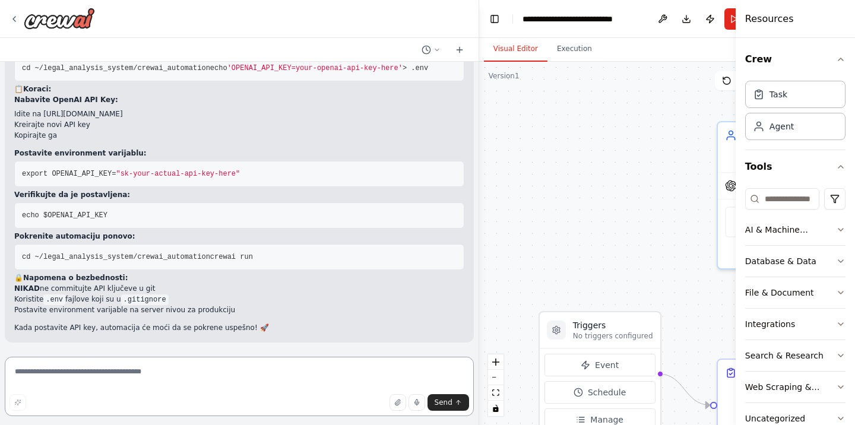
scroll to position [17850, 0]
paste textarea "**********"
type textarea "**********"
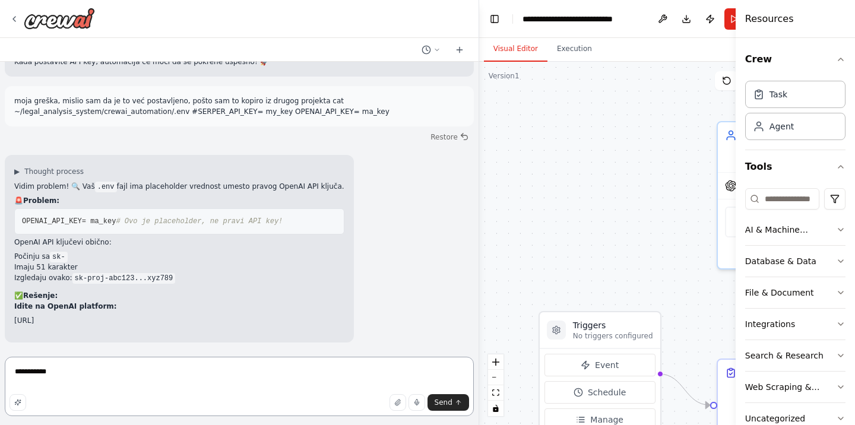
type textarea "**********"
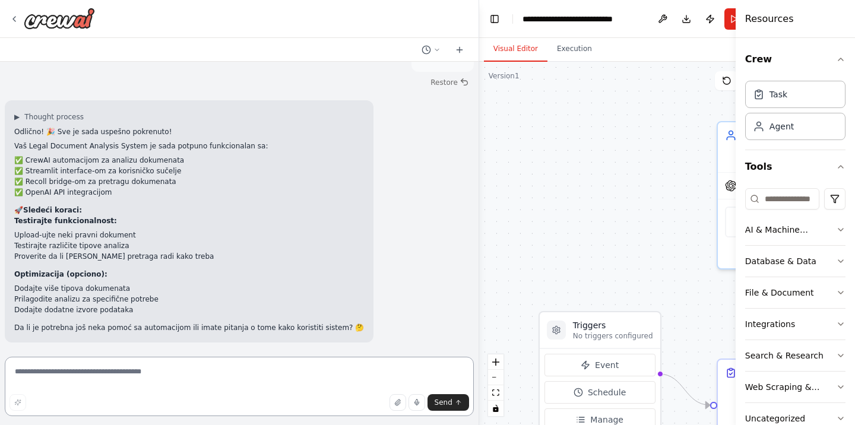
scroll to position [18934, 0]
click at [150, 368] on textarea at bounding box center [239, 386] width 469 height 59
type textarea "**********"
click at [441, 404] on span "Send" at bounding box center [443, 402] width 18 height 9
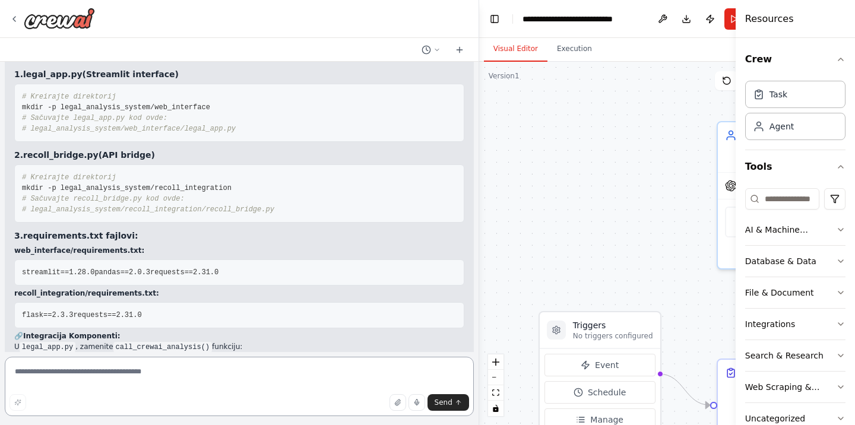
scroll to position [8994, 0]
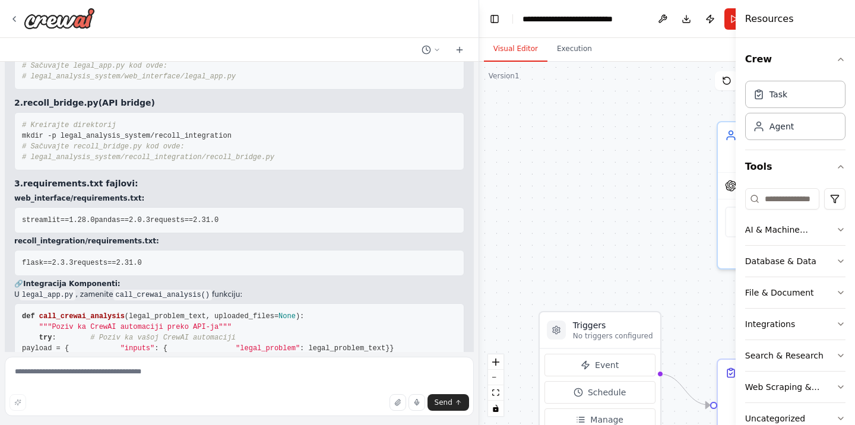
drag, startPoint x: 157, startPoint y: 329, endPoint x: 88, endPoint y: 332, distance: 68.4
copy li "http://localhost:5000"
click at [90, 376] on textarea at bounding box center [239, 386] width 469 height 59
paste textarea "**********"
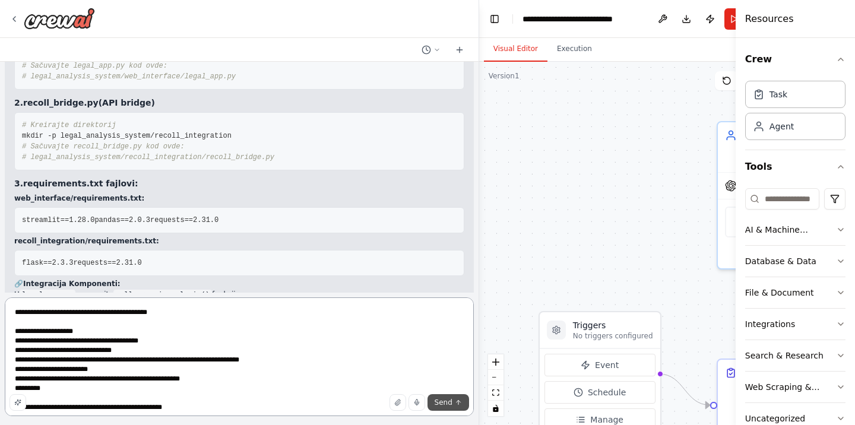
type textarea "**********"
click at [445, 406] on span "Send" at bounding box center [443, 402] width 18 height 9
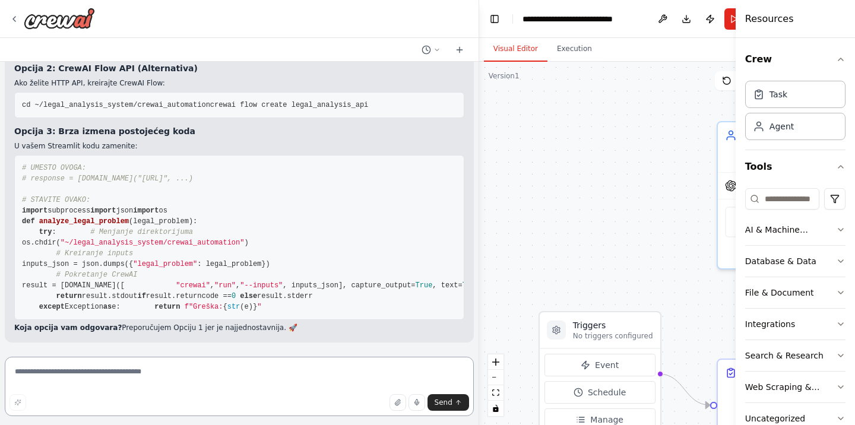
scroll to position [20404, 0]
click at [119, 380] on textarea at bounding box center [239, 386] width 469 height 59
click at [106, 377] on textarea "**********" at bounding box center [239, 386] width 469 height 59
click at [154, 379] on textarea "**********" at bounding box center [239, 386] width 469 height 59
type textarea "**********"
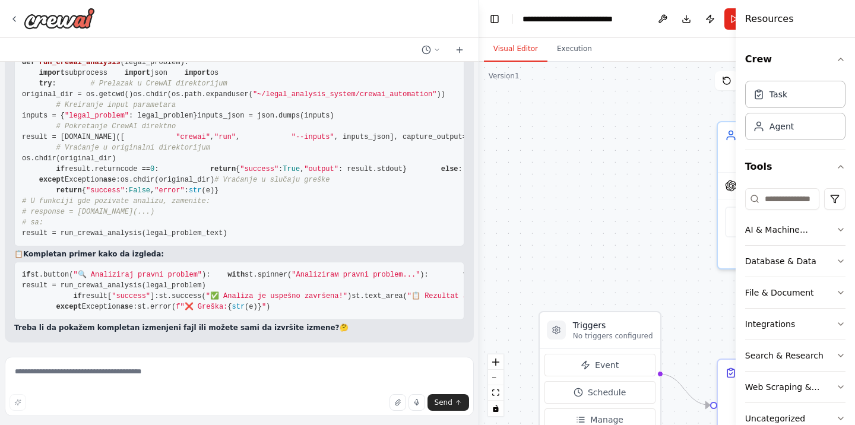
scroll to position [20902, 0]
click at [21, 154] on pre "def run_crewai_analysis ( legal_problem ): import subprocess import json import…" at bounding box center [239, 147] width 450 height 197
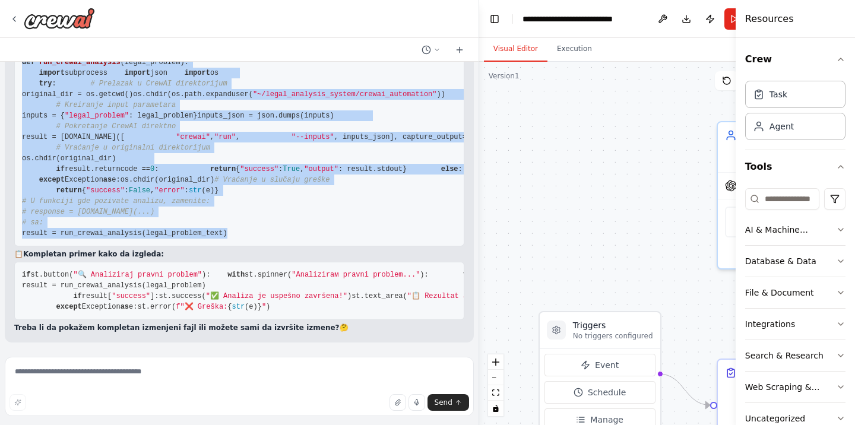
drag, startPoint x: 24, startPoint y: 154, endPoint x: 227, endPoint y: 314, distance: 258.7
click at [227, 246] on pre "def run_crewai_analysis ( legal_problem ): import subprocess import json import…" at bounding box center [239, 147] width 450 height 197
copy code "def run_crewai_analysis ( legal_problem ): import subprocess import json import…"
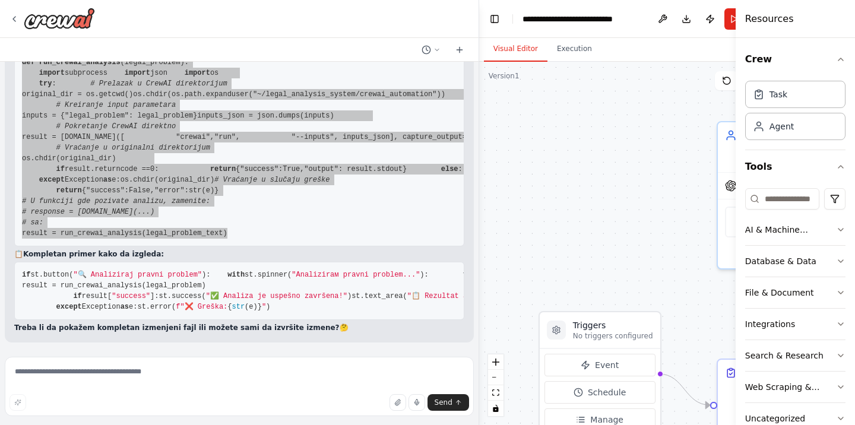
scroll to position [20902, 0]
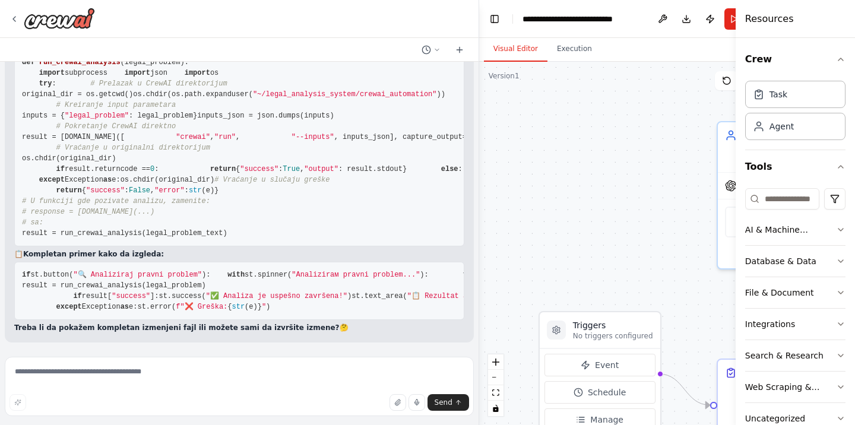
click at [229, 192] on pre "def run_crewai_analysis ( legal_problem ): import subprocess import json import…" at bounding box center [239, 147] width 450 height 197
click at [179, 373] on textarea at bounding box center [239, 386] width 469 height 59
click at [83, 377] on textarea "**********" at bounding box center [239, 386] width 469 height 59
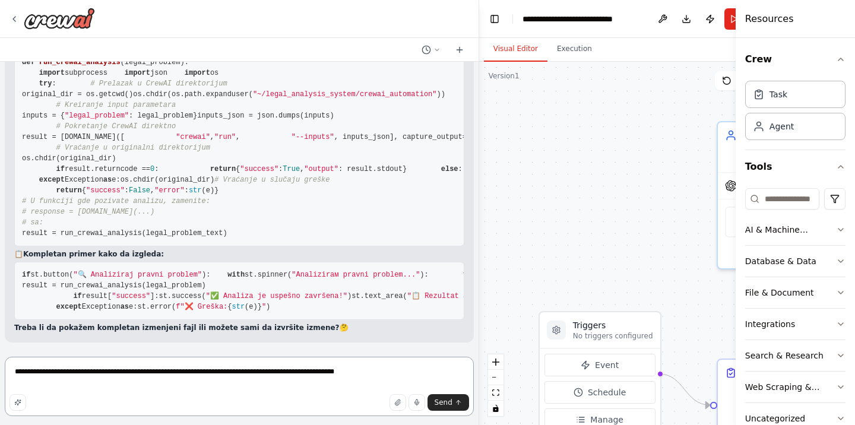
type textarea "**********"
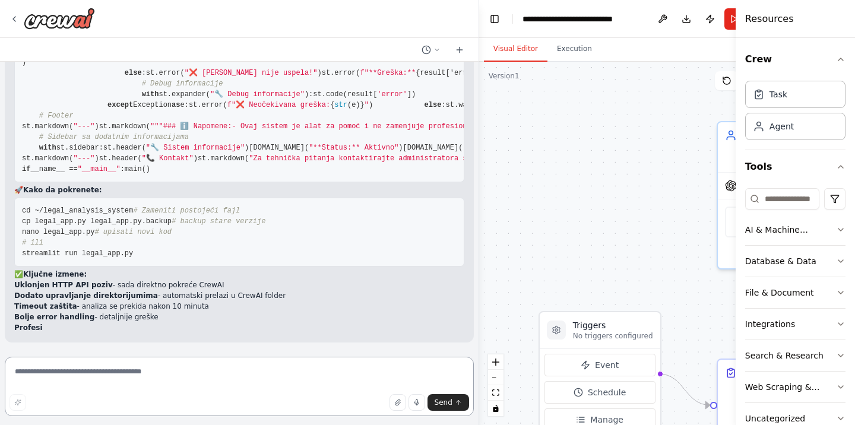
scroll to position [23243, 0]
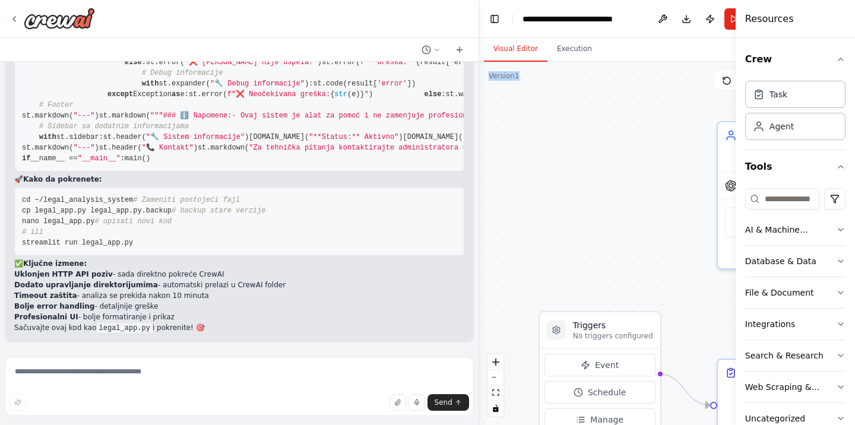
scroll to position [23253, 0]
drag, startPoint x: 23, startPoint y: 224, endPoint x: 154, endPoint y: 141, distance: 155.3
copy code "loremi dolorsita co ad elitse doeiusmodt incidi utla etdolo ma aliq enimadmi ve…"
drag, startPoint x: 90, startPoint y: 328, endPoint x: 138, endPoint y: 332, distance: 48.3
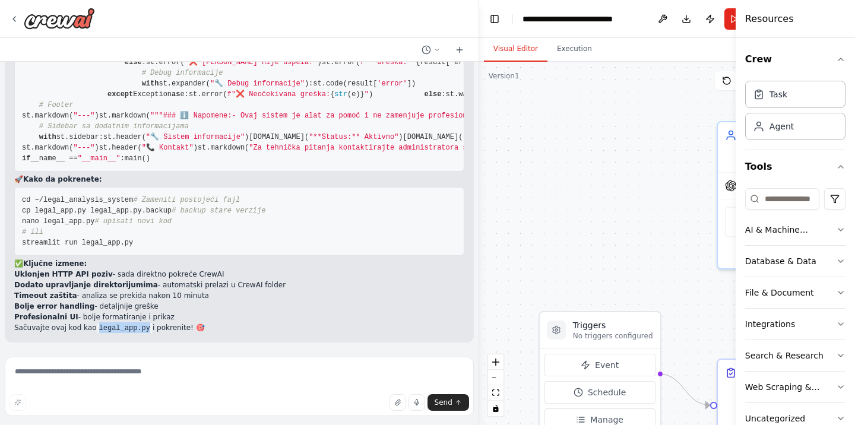
click at [138, 332] on code "legal_app.py" at bounding box center [125, 328] width 56 height 11
copy code "legal_app.py"
click at [112, 370] on textarea at bounding box center [239, 386] width 469 height 59
paste textarea "**********"
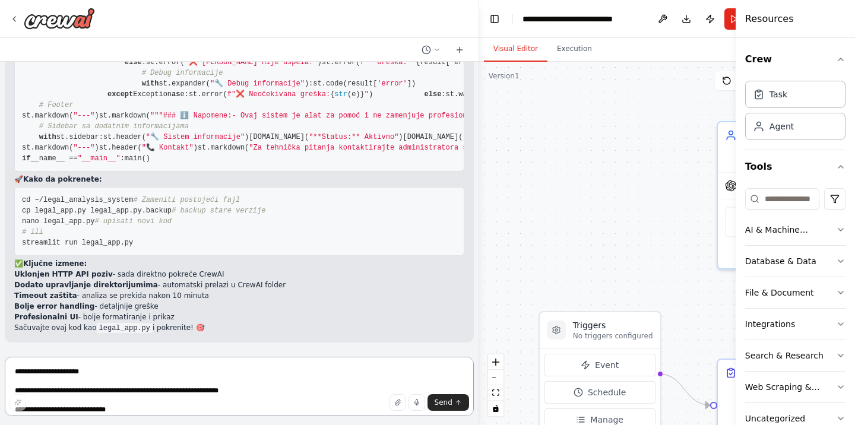
scroll to position [6, 0]
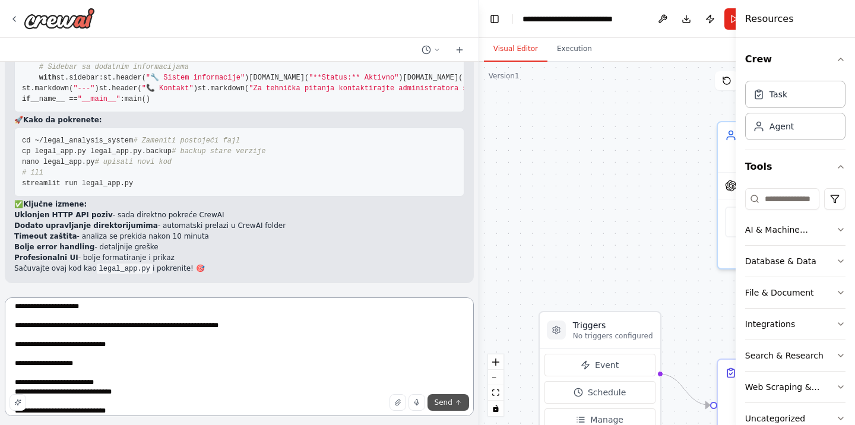
type textarea "**********"
click at [436, 402] on button "Send" at bounding box center [448, 402] width 42 height 17
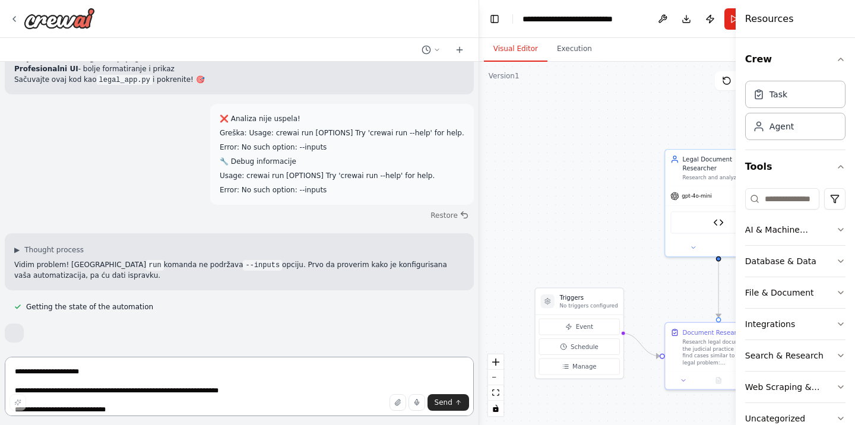
scroll to position [26113, 0]
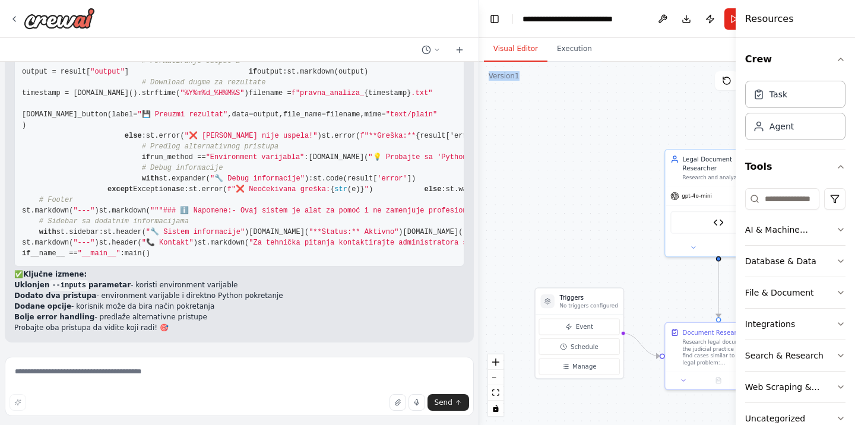
scroll to position [23373, 0]
drag, startPoint x: 24, startPoint y: 259, endPoint x: 248, endPoint y: 235, distance: 225.6
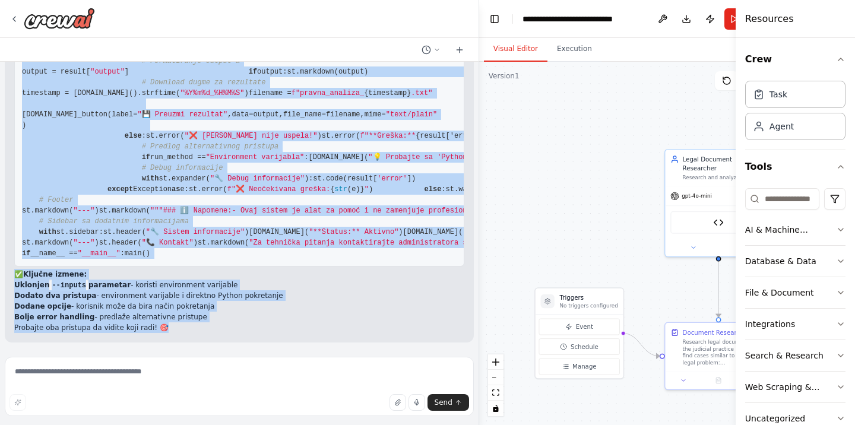
scroll to position [26278, 0]
drag, startPoint x: 23, startPoint y: 159, endPoint x: 87, endPoint y: 259, distance: 118.7
copy code "loremi dolorsita co ad elitse doeiusmodt incidi utla etdolo ma aliqua enimadmi …"
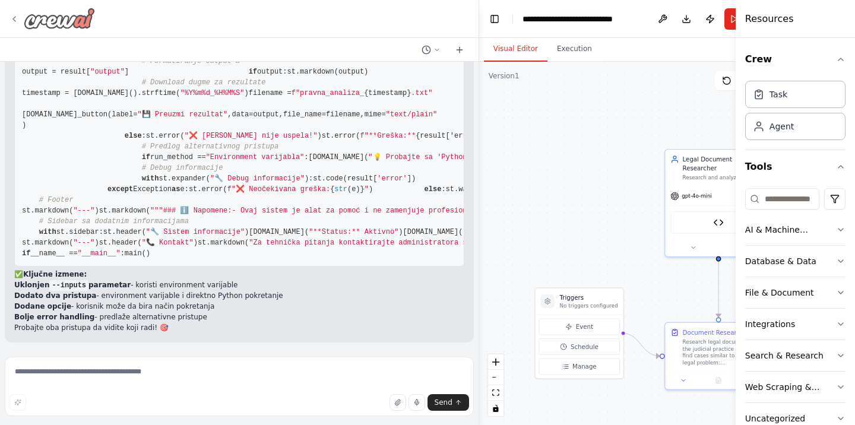
click at [15, 18] on icon at bounding box center [13, 18] width 9 height 9
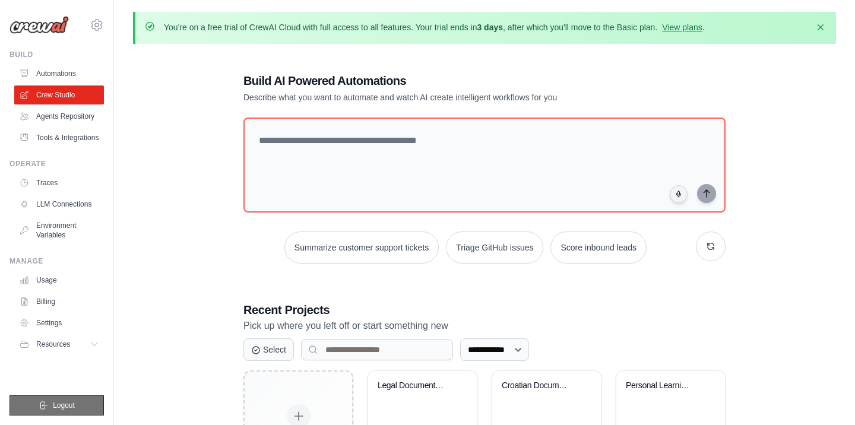
click at [72, 401] on span "Logout" at bounding box center [64, 405] width 22 height 9
